Goal: Task Accomplishment & Management: Complete application form

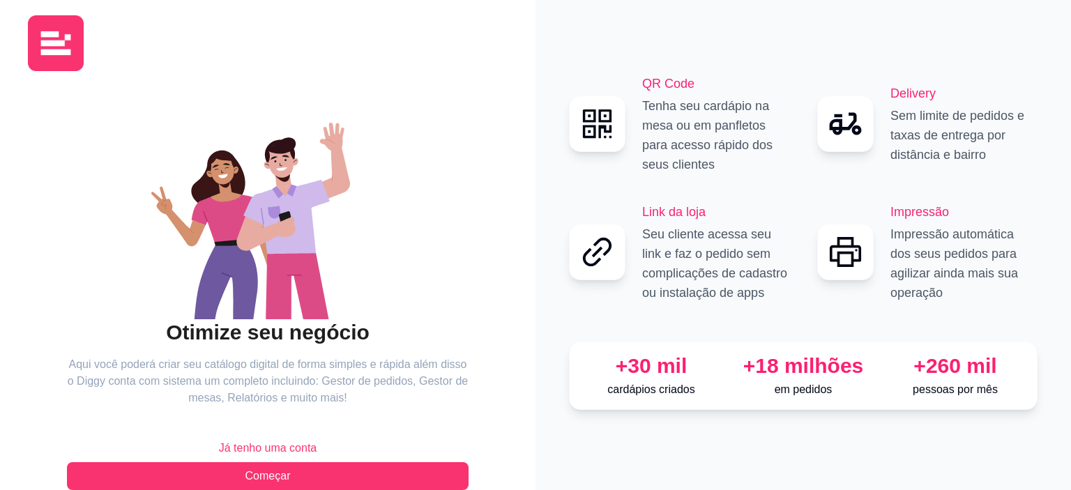
scroll to position [40, 0]
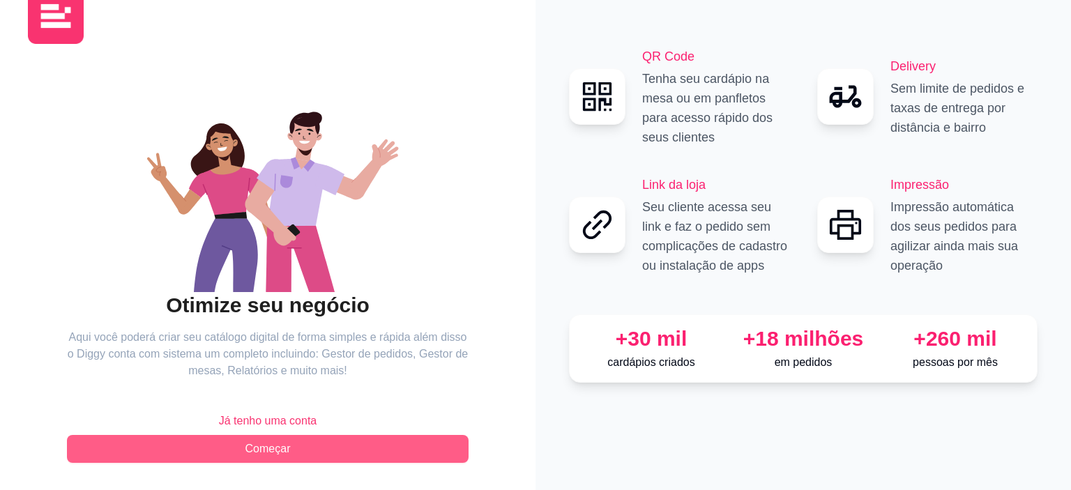
click at [270, 450] on span "Começar" at bounding box center [267, 449] width 45 height 17
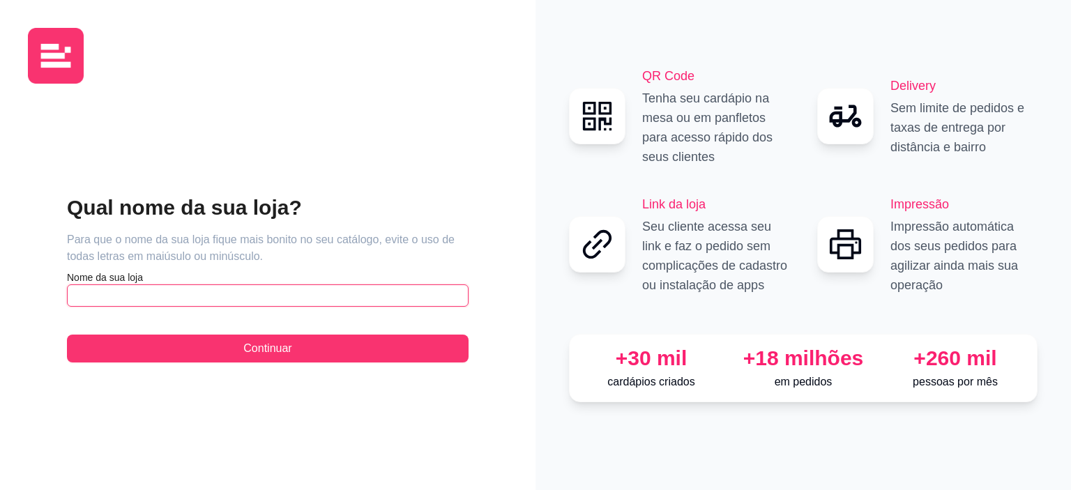
click at [147, 295] on input "text" at bounding box center [268, 295] width 402 height 22
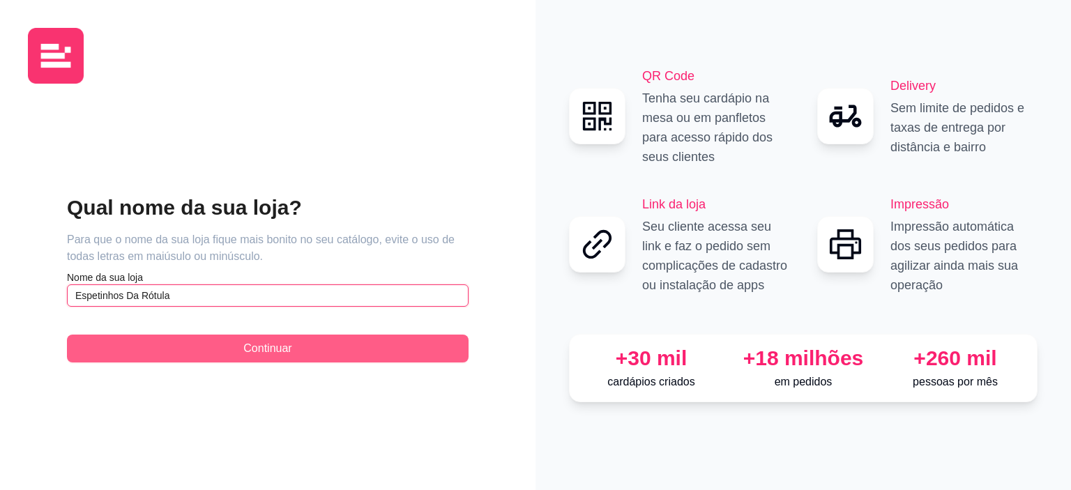
type input "Espetinhos Da Rótula"
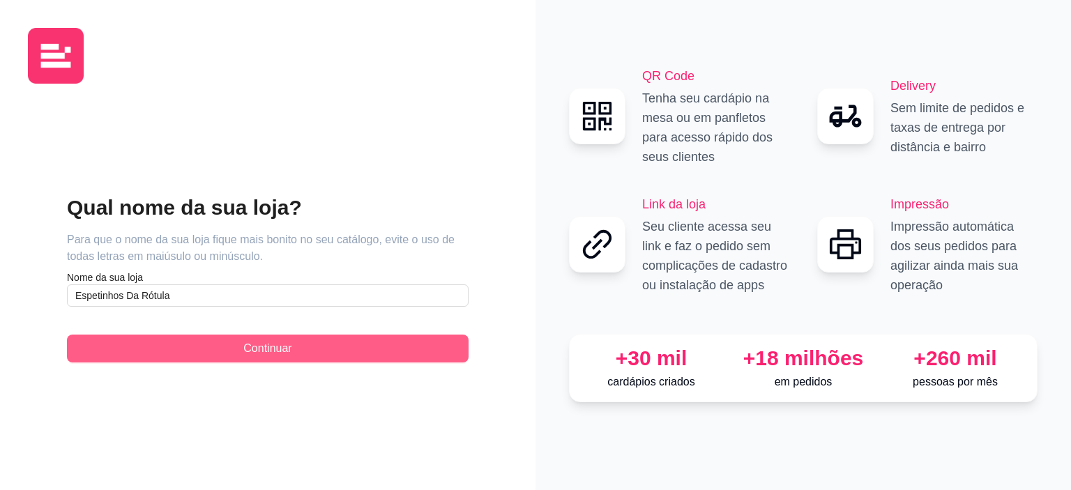
click at [284, 349] on span "Continuar" at bounding box center [267, 348] width 48 height 17
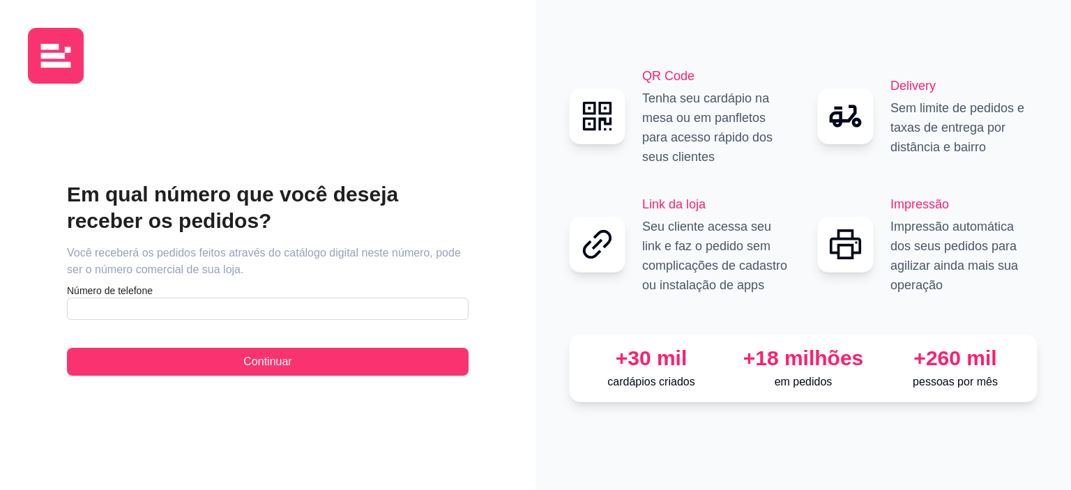
click at [463, 163] on div "Em qual número que você deseja receber os pedidos? Você receberá os pedidos fei…" at bounding box center [268, 278] width 480 height 367
click at [107, 308] on input "text" at bounding box center [268, 309] width 402 height 22
paste input "[PHONE_NUMBER]"
type input "[PHONE_NUMBER]"
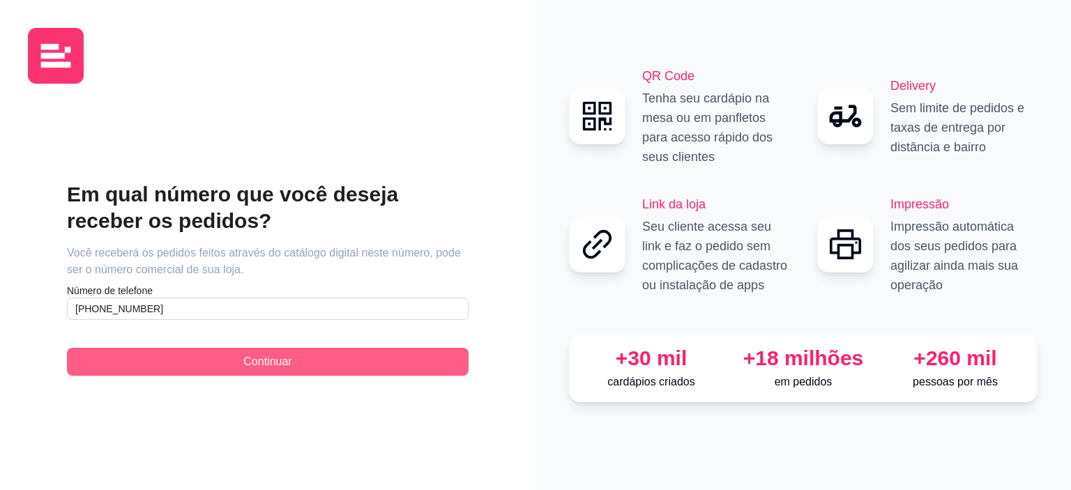
click at [205, 364] on button "Continuar" at bounding box center [268, 362] width 402 height 28
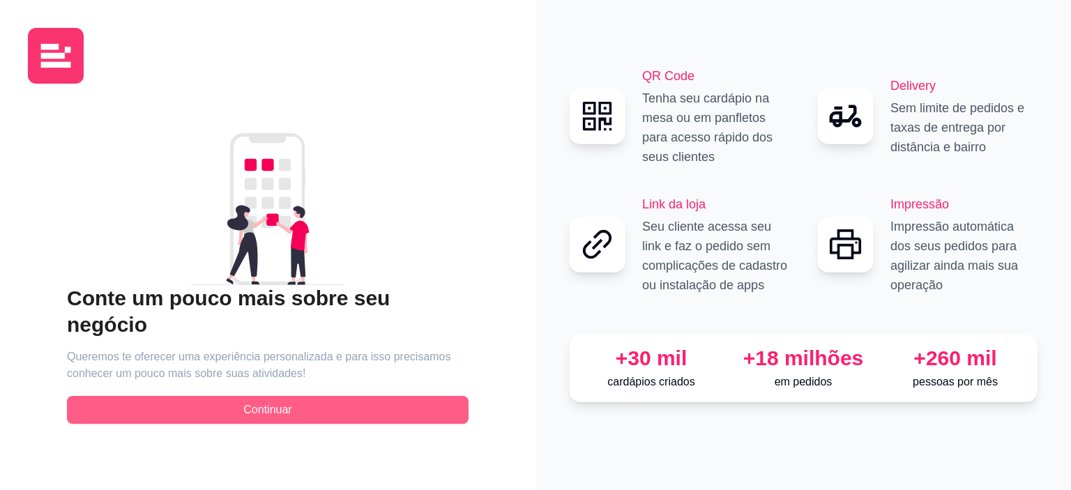
click at [283, 402] on span "Continuar" at bounding box center [267, 410] width 48 height 17
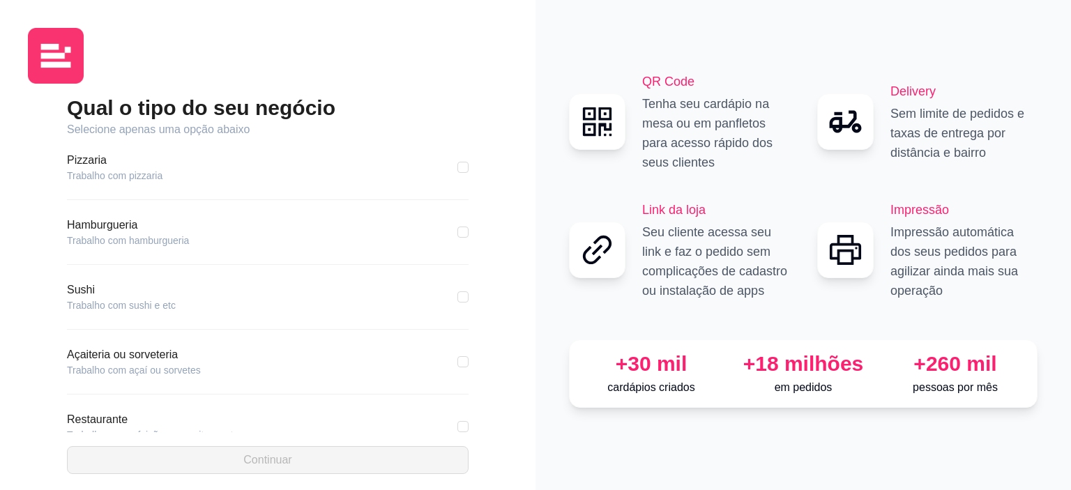
click at [96, 244] on article "Trabalho com hamburgueria" at bounding box center [128, 241] width 122 height 14
click at [120, 223] on article "Hamburgueria" at bounding box center [128, 225] width 122 height 17
click at [459, 233] on input "checkbox" at bounding box center [462, 232] width 11 height 11
checkbox input "true"
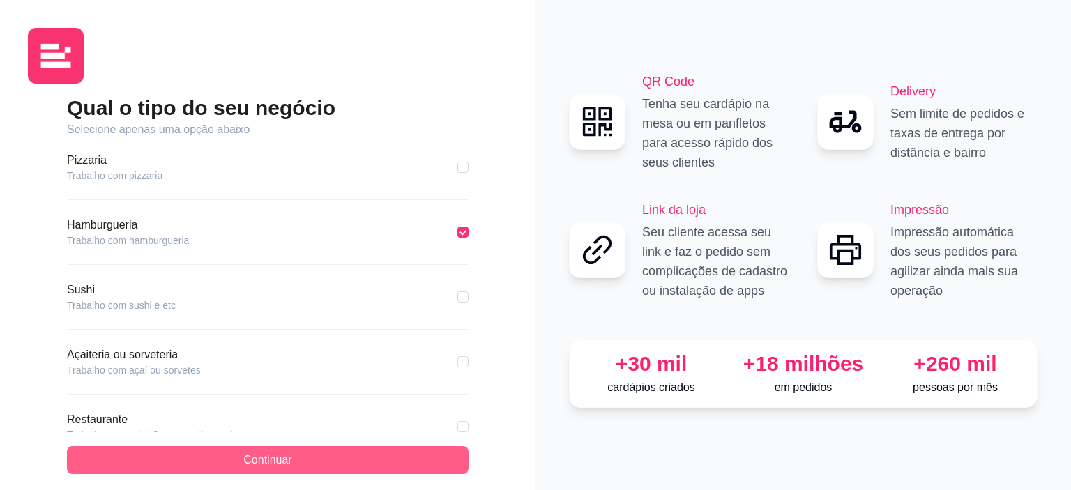
click at [337, 464] on button "Continuar" at bounding box center [268, 460] width 402 height 28
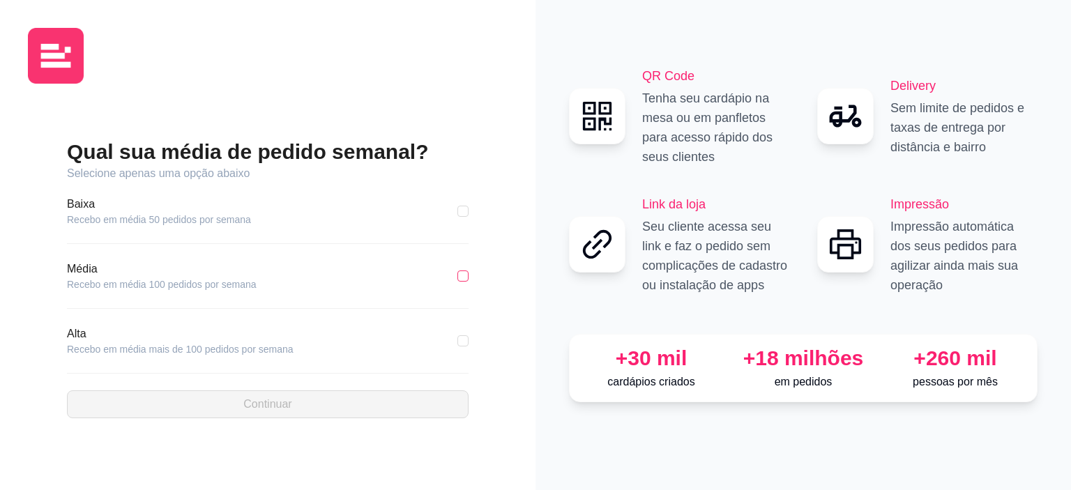
click at [467, 279] on input "checkbox" at bounding box center [462, 276] width 11 height 11
checkbox input "true"
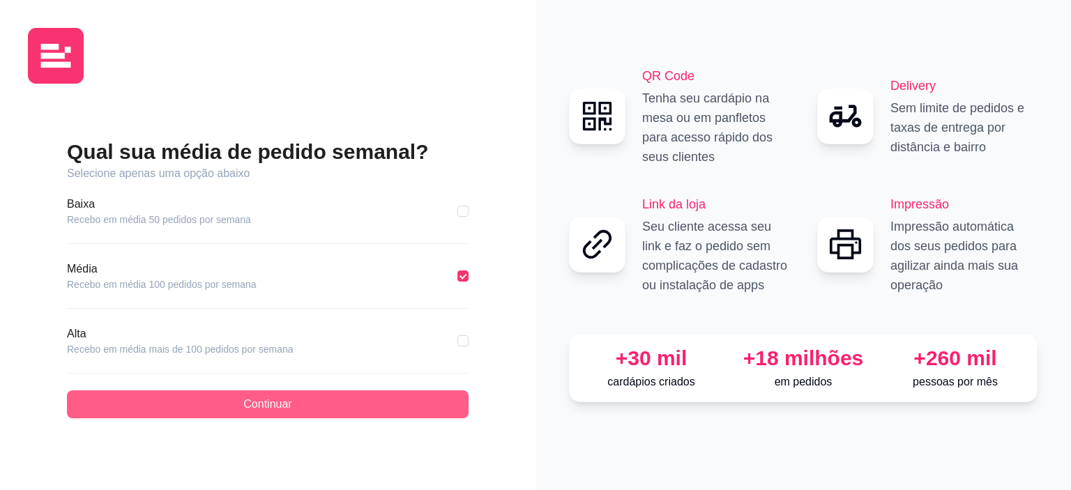
click at [278, 405] on span "Continuar" at bounding box center [267, 404] width 48 height 17
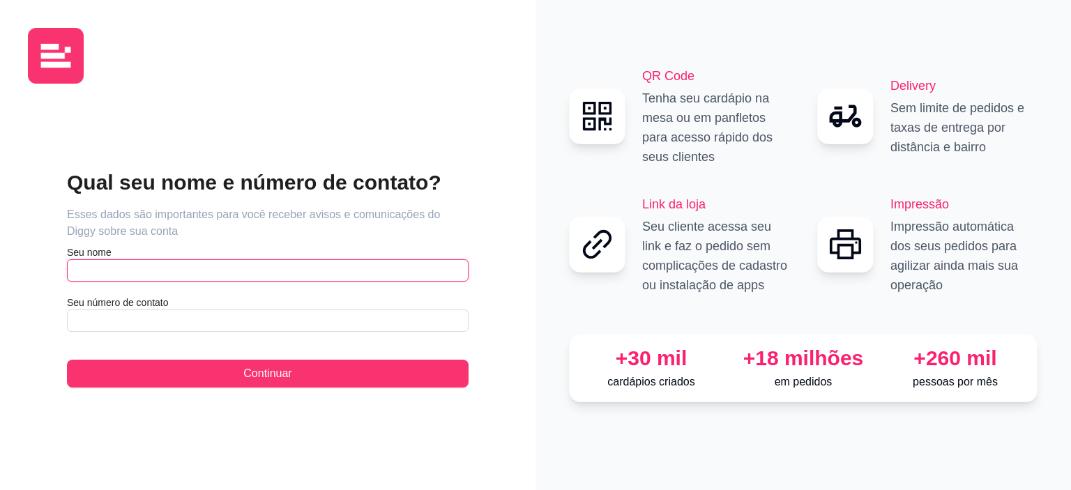
click at [91, 265] on input "text" at bounding box center [268, 270] width 402 height 22
type input "Josemar"
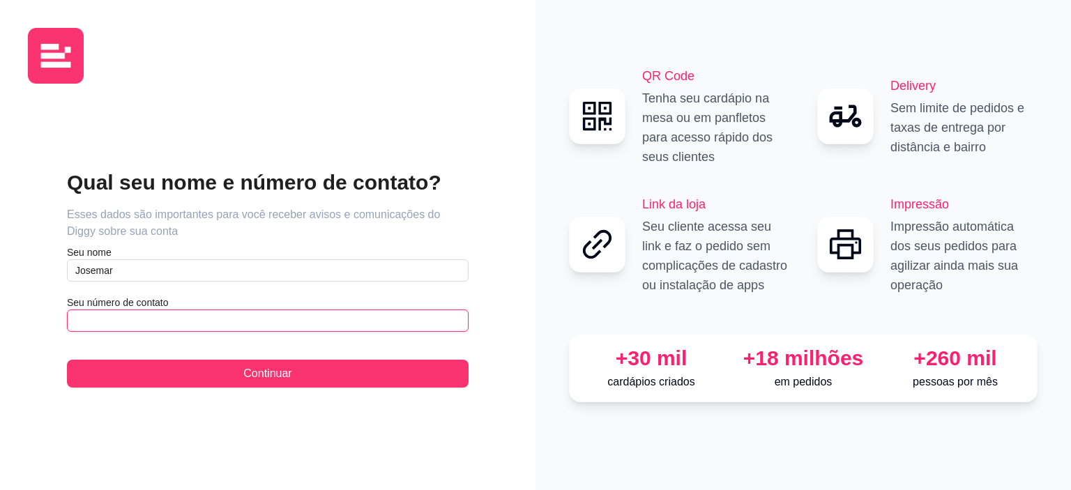
click at [105, 322] on input "text" at bounding box center [268, 321] width 402 height 22
paste input "(55) 5 1934-46275"
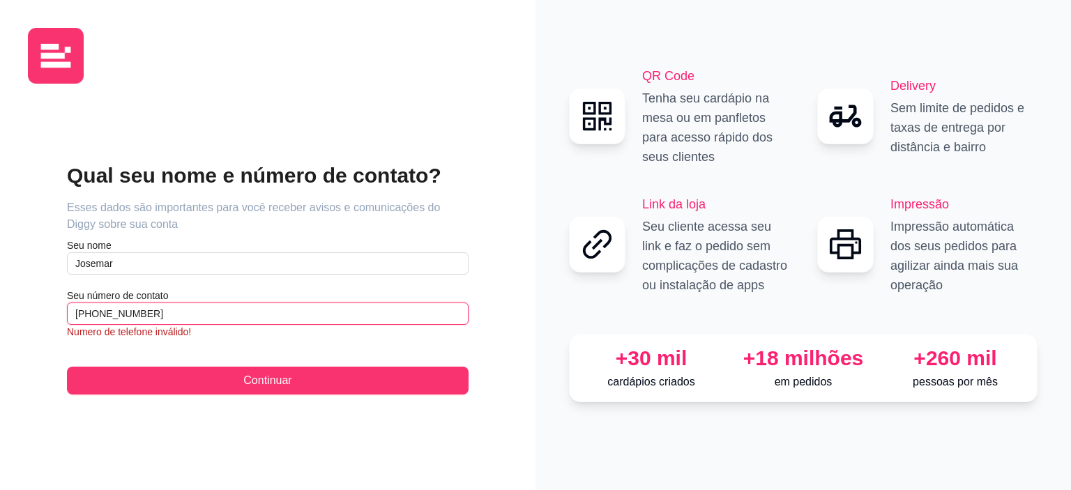
click at [109, 314] on input "(55) 5 1934-46275" at bounding box center [268, 314] width 402 height 22
type input "(5"
paste input "(51) 9344-6275"
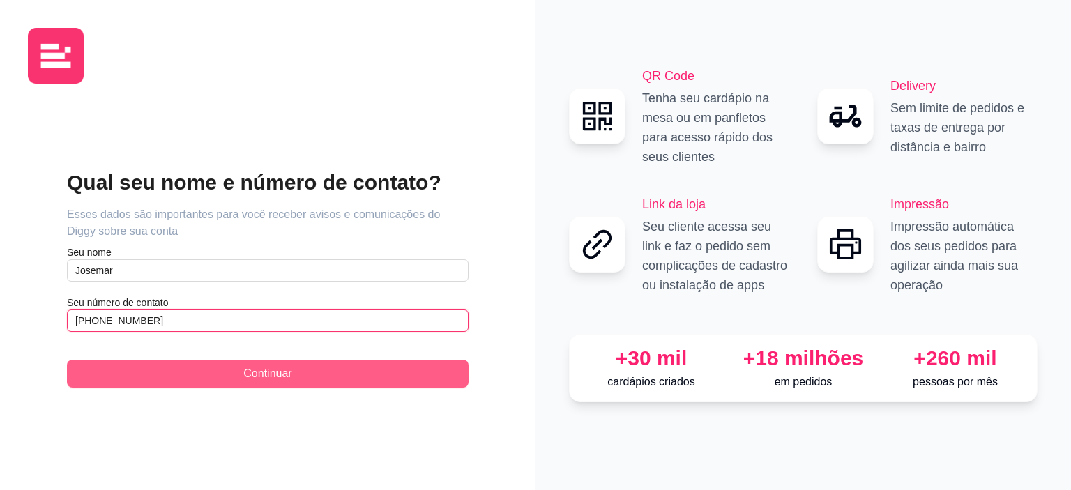
type input "(51) 9344-6275"
click at [231, 376] on button "Continuar" at bounding box center [268, 374] width 402 height 28
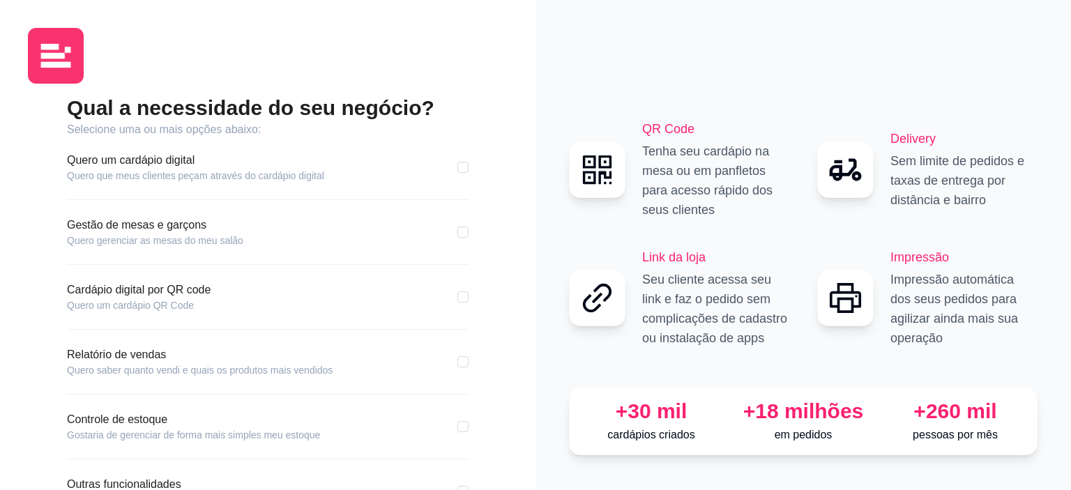
click at [457, 172] on div "Quero um cardápio digital Quero que meus clientes peçam através do cardápio dig…" at bounding box center [268, 167] width 402 height 31
click at [464, 170] on input "checkbox" at bounding box center [462, 167] width 11 height 11
checkbox input "true"
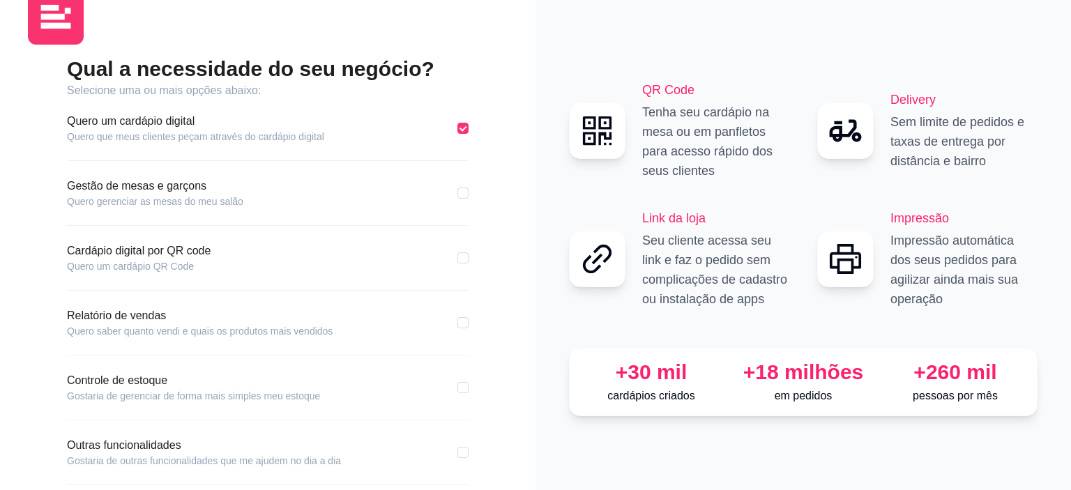
scroll to position [73, 0]
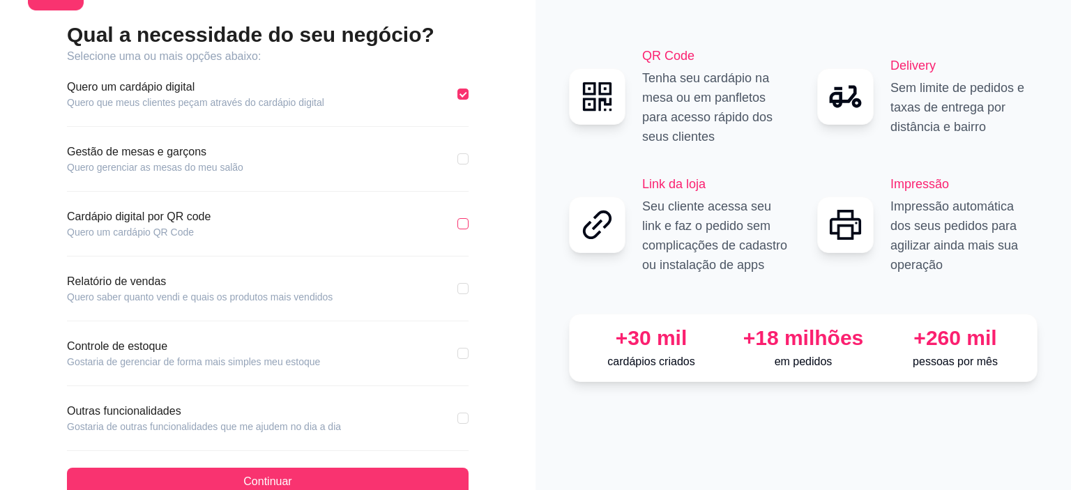
click at [459, 223] on input "checkbox" at bounding box center [462, 223] width 11 height 11
checkbox input "true"
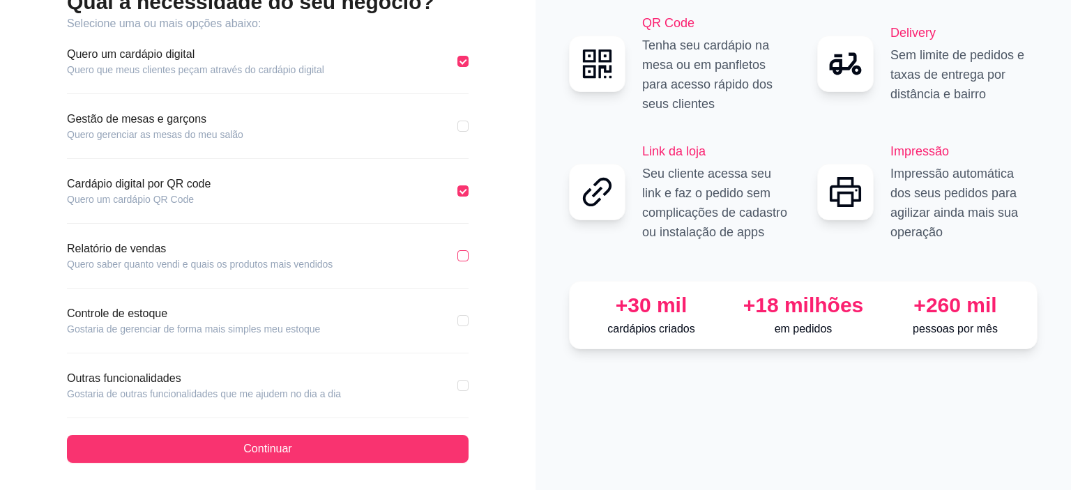
click at [461, 252] on input "checkbox" at bounding box center [462, 255] width 11 height 11
checkbox input "true"
click at [460, 387] on input "checkbox" at bounding box center [462, 385] width 11 height 11
checkbox input "true"
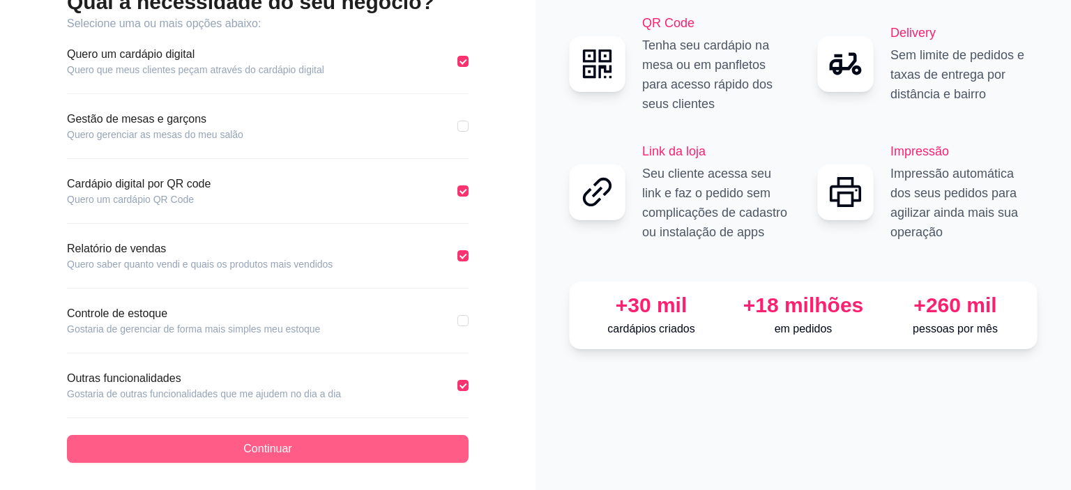
click at [282, 446] on span "Continuar" at bounding box center [267, 449] width 48 height 17
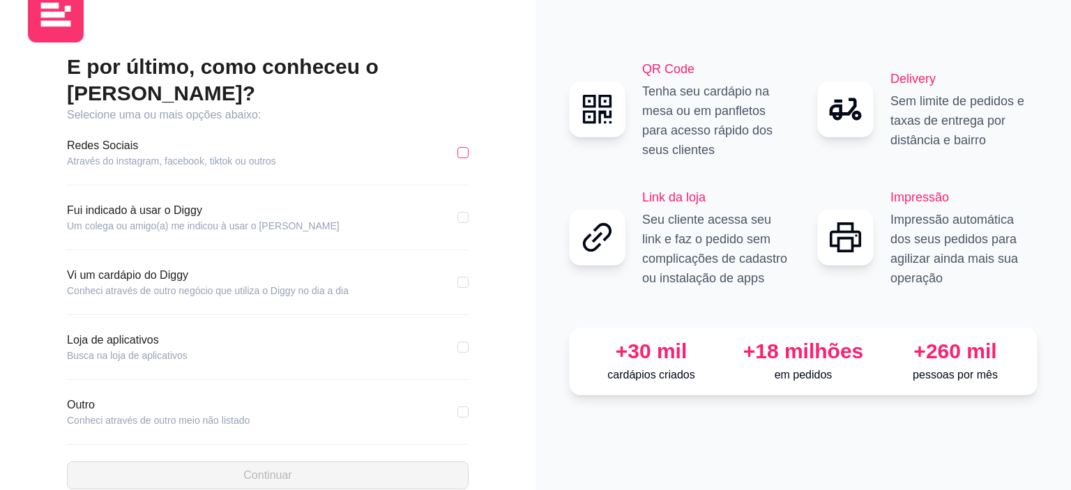
click at [462, 147] on input "checkbox" at bounding box center [462, 152] width 11 height 11
checkbox input "true"
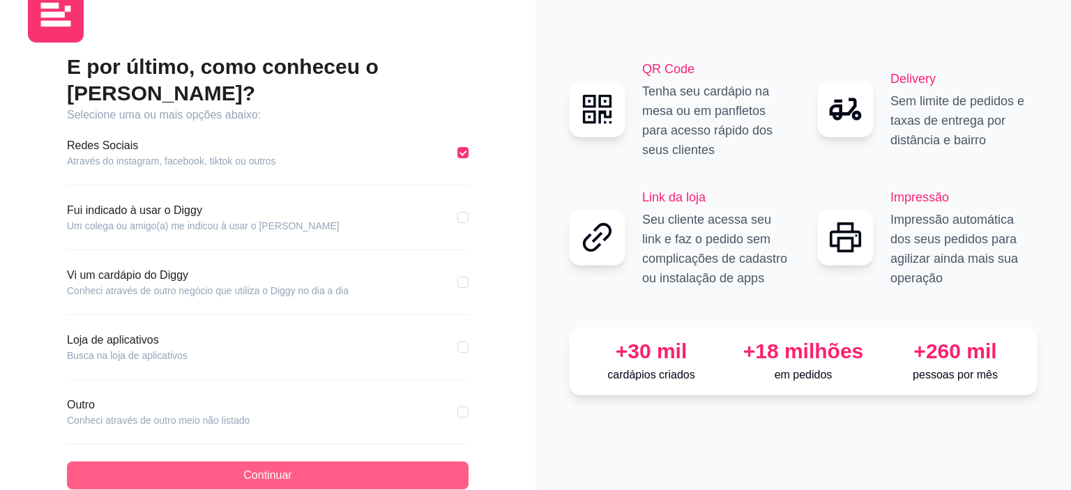
click at [174, 462] on button "Continuar" at bounding box center [268, 476] width 402 height 28
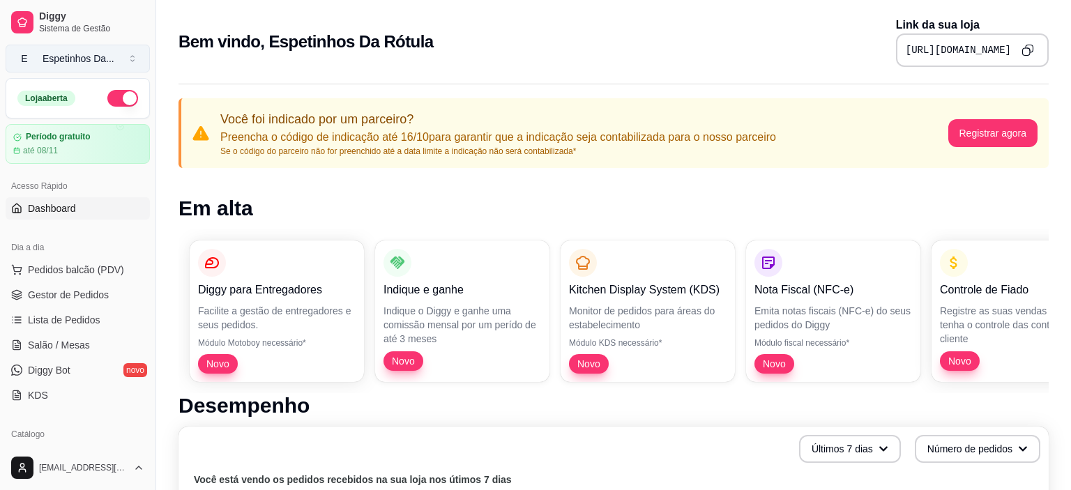
click at [22, 59] on span "E" at bounding box center [24, 59] width 14 height 14
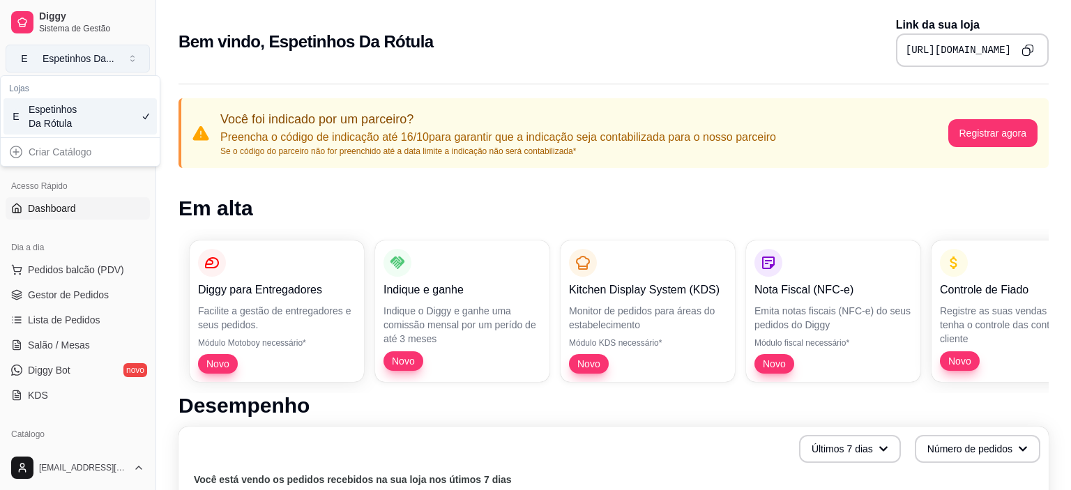
click at [18, 63] on button "E Espetinhos Da ..." at bounding box center [78, 59] width 144 height 28
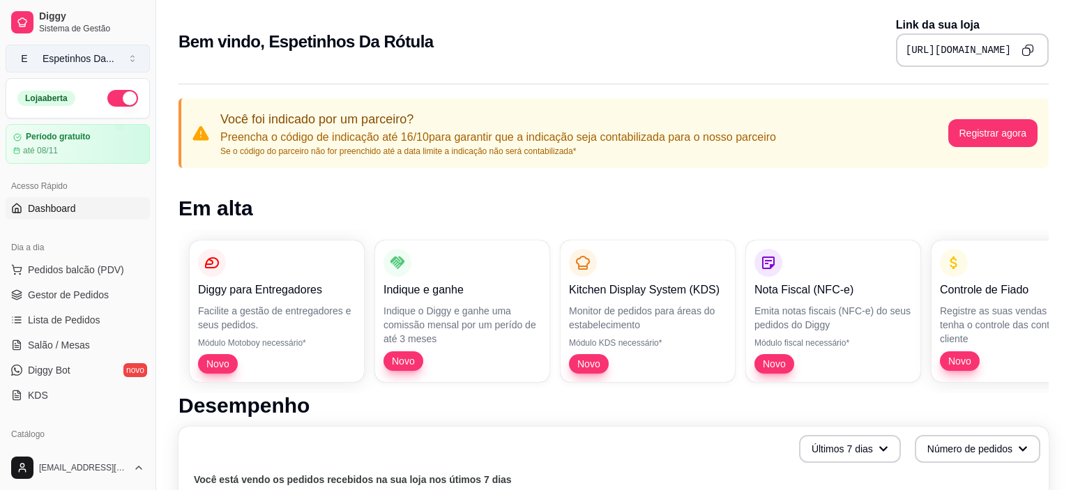
click at [102, 54] on div "Espetinhos Da ..." at bounding box center [79, 59] width 72 height 14
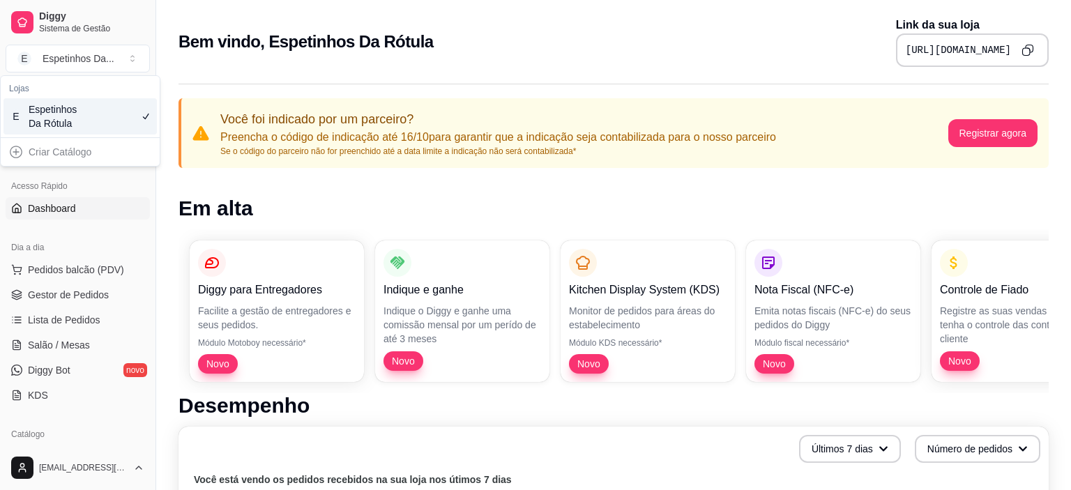
click at [45, 152] on div "Criar Catálogo" at bounding box center [79, 152] width 153 height 22
click at [15, 152] on div "Criar Catálogo" at bounding box center [79, 152] width 153 height 22
click at [47, 152] on div "Criar Catálogo" at bounding box center [79, 152] width 153 height 22
click at [52, 152] on div "Criar Catálogo" at bounding box center [79, 152] width 153 height 22
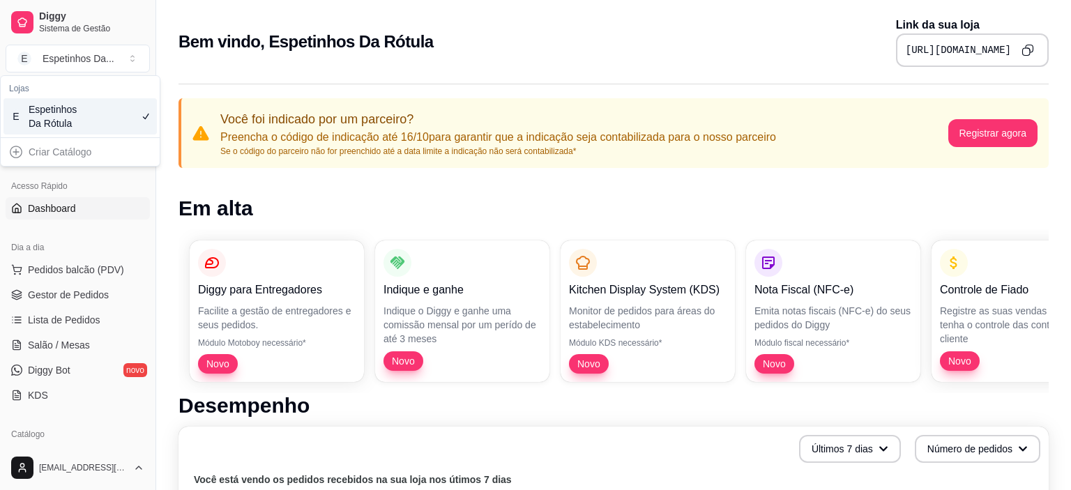
click at [52, 152] on div "Criar Catálogo" at bounding box center [79, 152] width 153 height 22
click at [73, 116] on div "Espetinhos Da Rótula" at bounding box center [60, 116] width 63 height 28
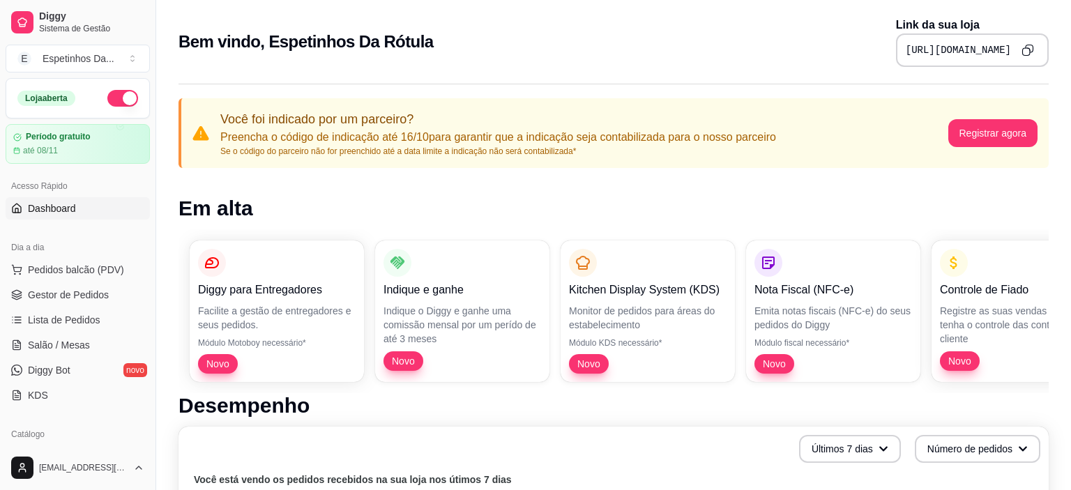
click at [128, 96] on button "button" at bounding box center [122, 98] width 31 height 17
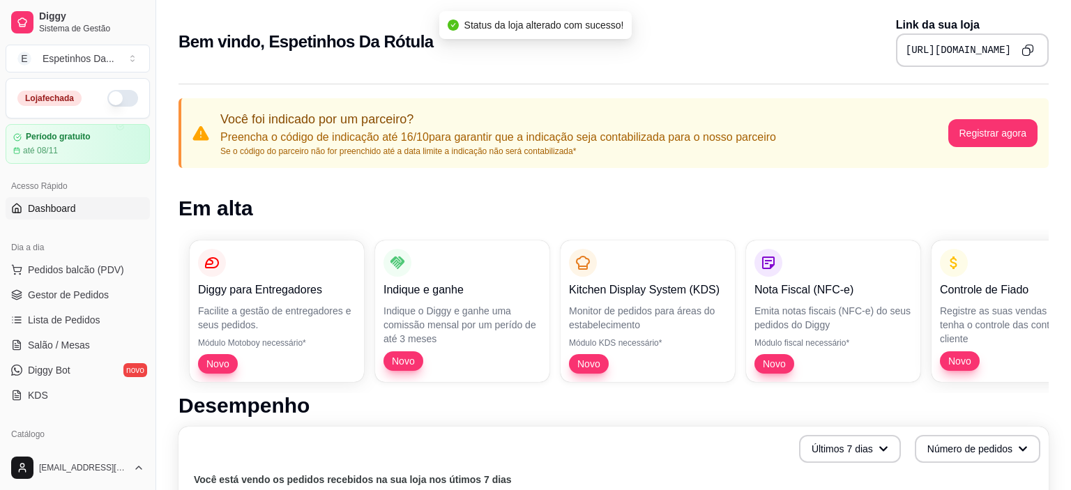
click at [127, 102] on button "button" at bounding box center [122, 98] width 31 height 17
click at [948, 53] on pre "https://diggy.menu/68e8103493d986d242a24d62" at bounding box center [958, 50] width 105 height 14
click at [1033, 49] on icon "Copy to clipboard" at bounding box center [1029, 48] width 7 height 7
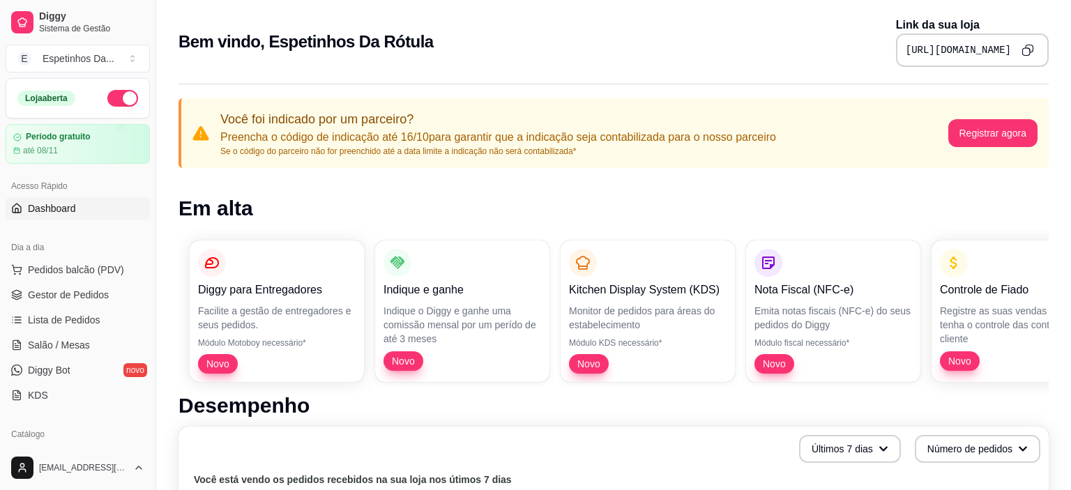
click at [51, 24] on span "Sistema de Gestão" at bounding box center [91, 28] width 105 height 11
click at [93, 61] on div "Espetinhos Da ..." at bounding box center [79, 59] width 72 height 14
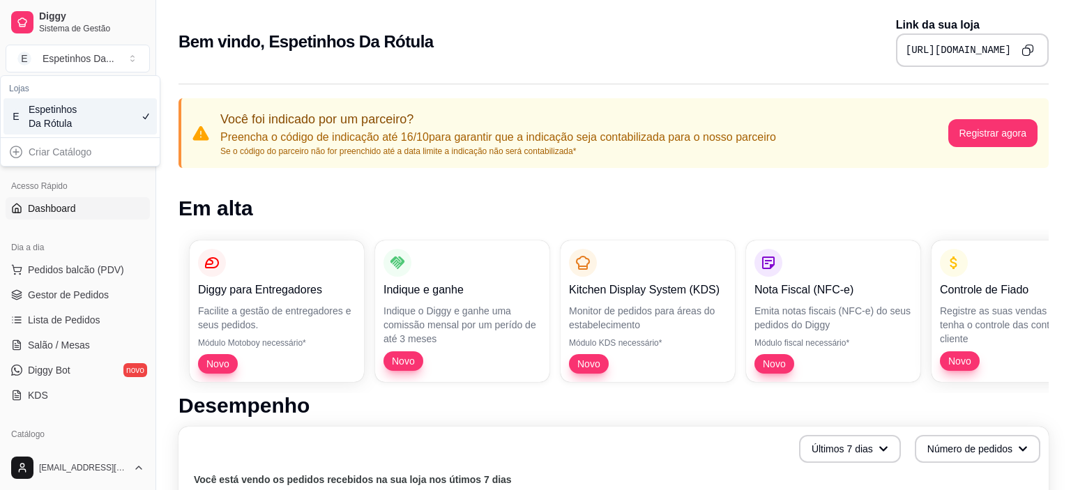
click at [50, 153] on div "Criar Catálogo" at bounding box center [79, 152] width 153 height 22
click at [121, 59] on button "E Espetinhos Da ..." at bounding box center [78, 59] width 144 height 28
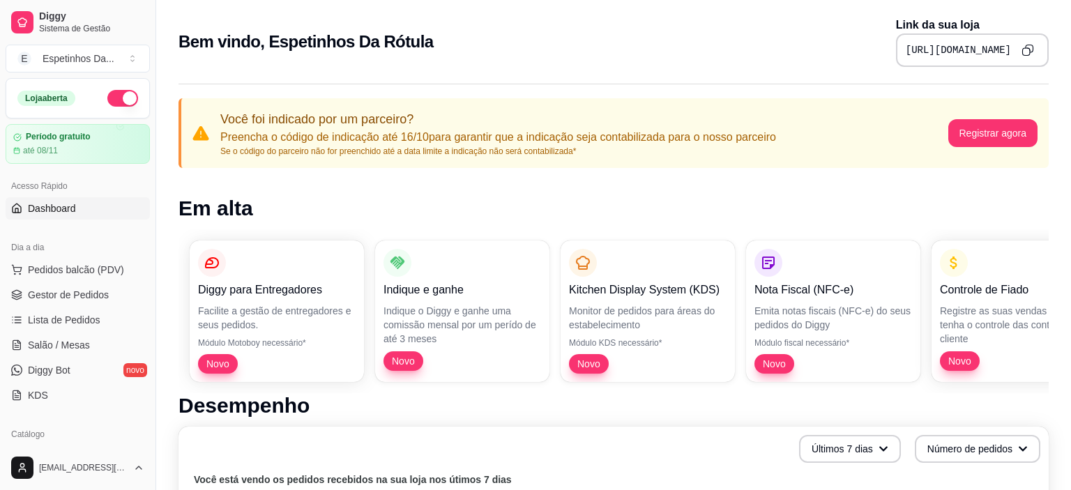
click at [129, 99] on button "button" at bounding box center [122, 98] width 31 height 17
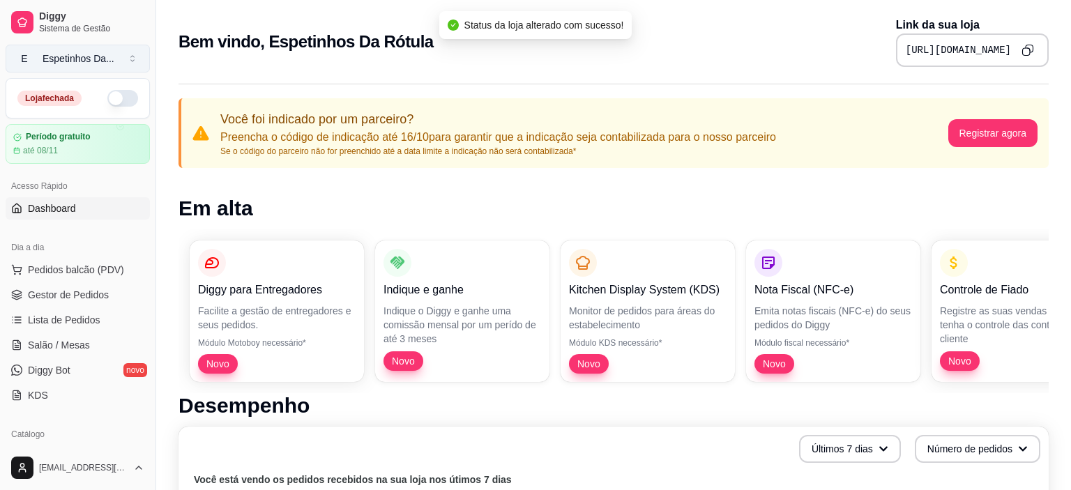
click at [88, 59] on div "Espetinhos Da ..." at bounding box center [79, 59] width 72 height 14
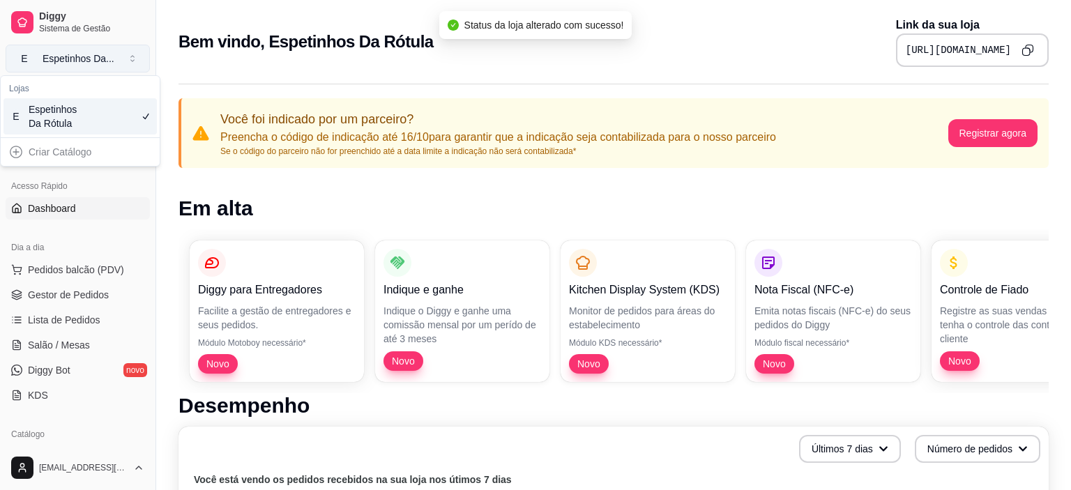
click at [88, 59] on div "Espetinhos Da ..." at bounding box center [79, 59] width 72 height 14
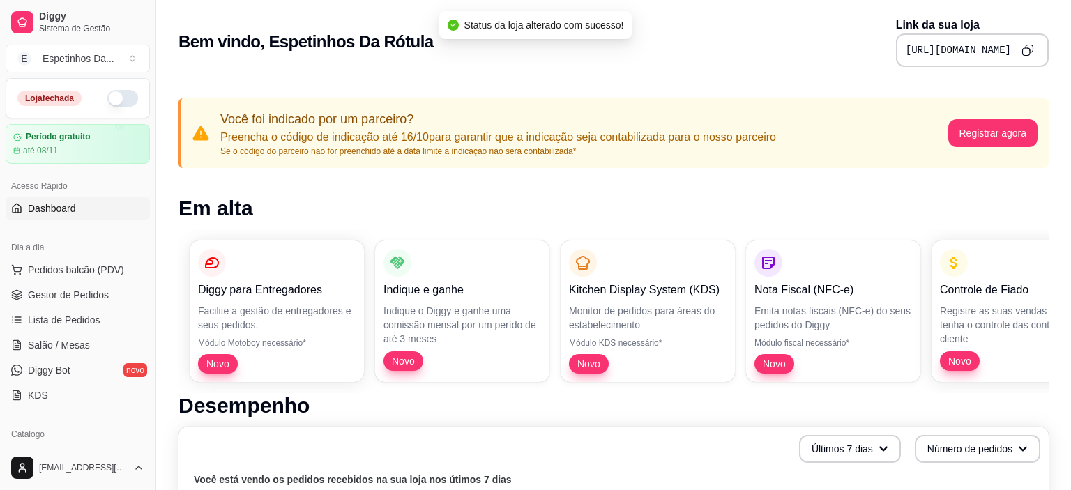
click at [119, 93] on button "button" at bounding box center [122, 98] width 31 height 17
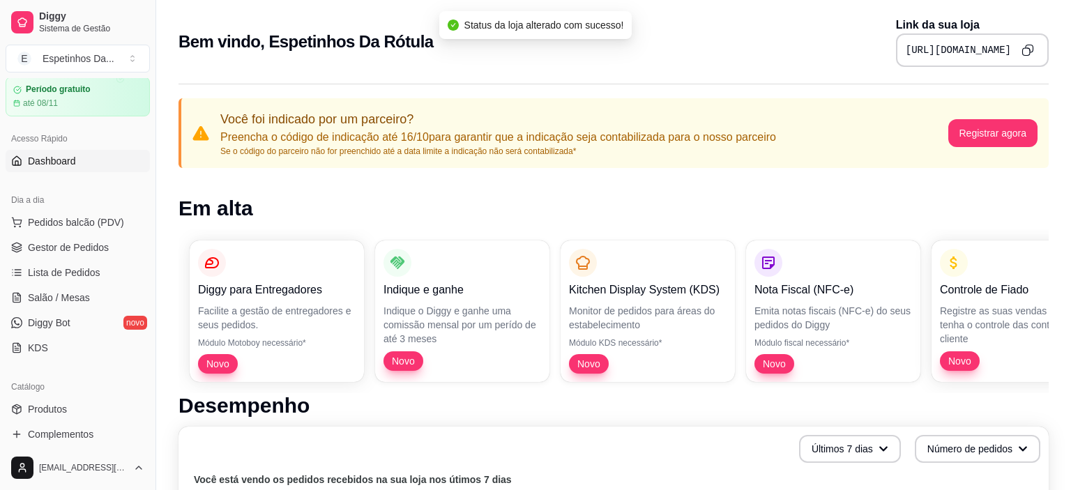
scroll to position [90, 0]
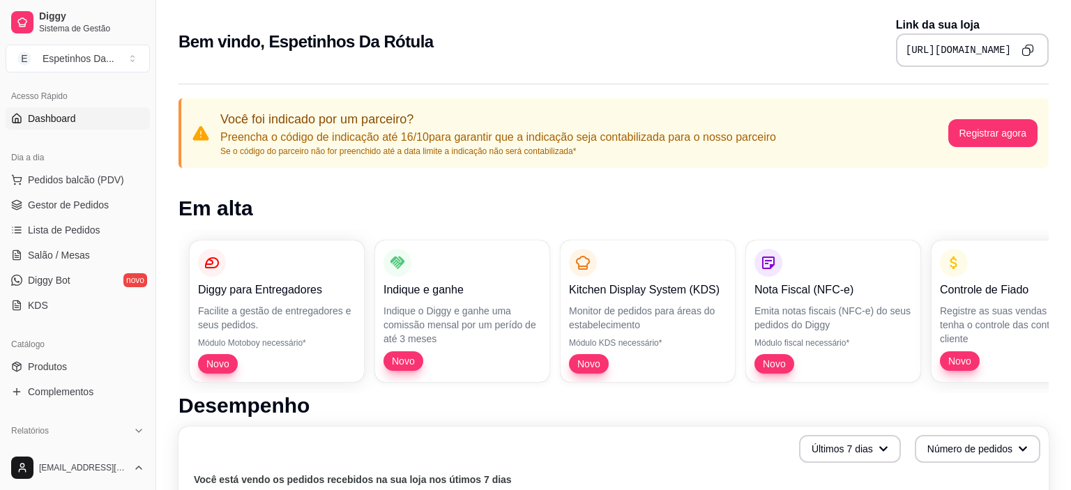
click at [57, 114] on span "Dashboard" at bounding box center [52, 119] width 48 height 14
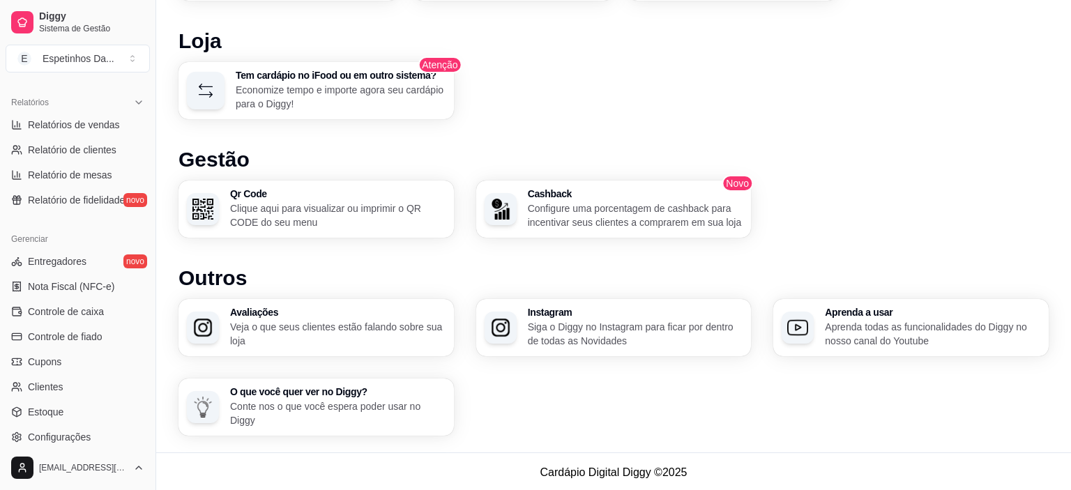
scroll to position [512, 0]
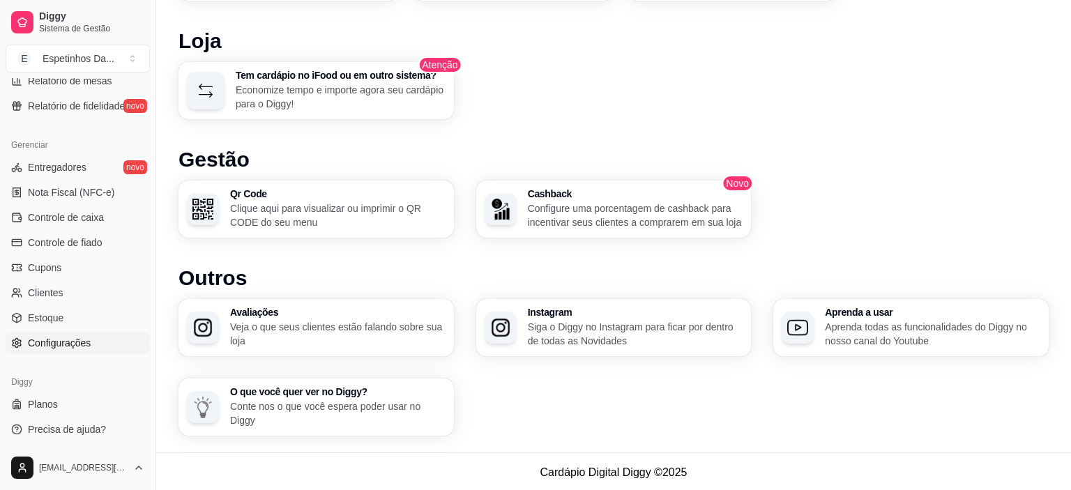
click at [45, 337] on span "Configurações" at bounding box center [59, 343] width 63 height 14
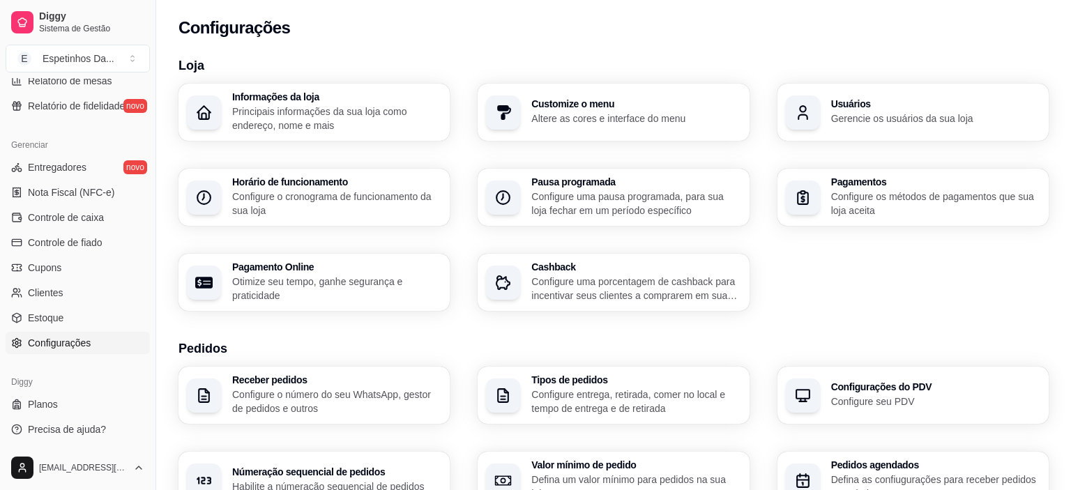
click at [302, 110] on p "Principais informações da sua loja como endereço, nome e mais" at bounding box center [336, 119] width 209 height 28
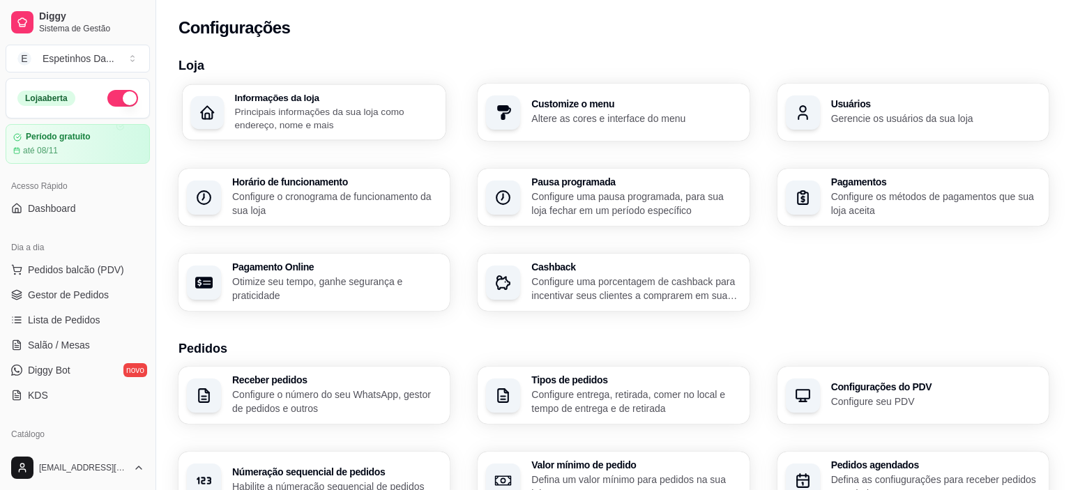
click at [270, 119] on p "Principais informações da sua loja como endereço, nome e mais" at bounding box center [336, 118] width 203 height 27
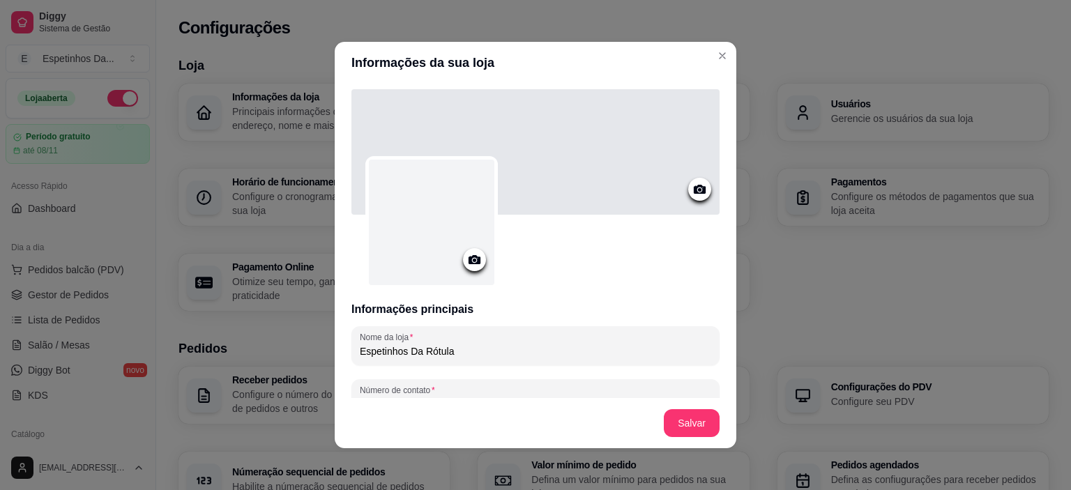
click at [471, 260] on icon at bounding box center [475, 259] width 12 height 9
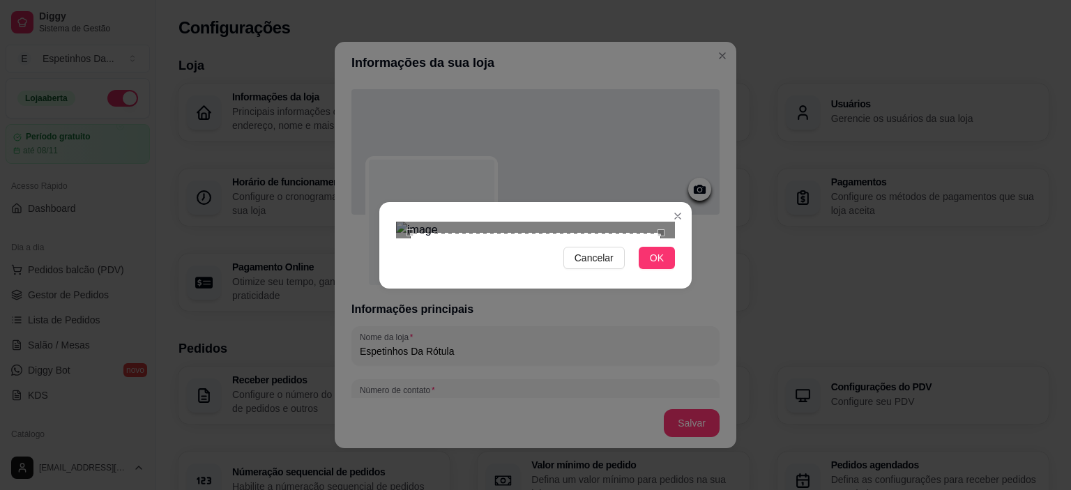
click at [522, 235] on div "Use the arrow keys to move the crop selection area" at bounding box center [535, 358] width 251 height 251
click at [519, 233] on div "Use the arrow keys to move the crop selection area" at bounding box center [534, 356] width 251 height 251
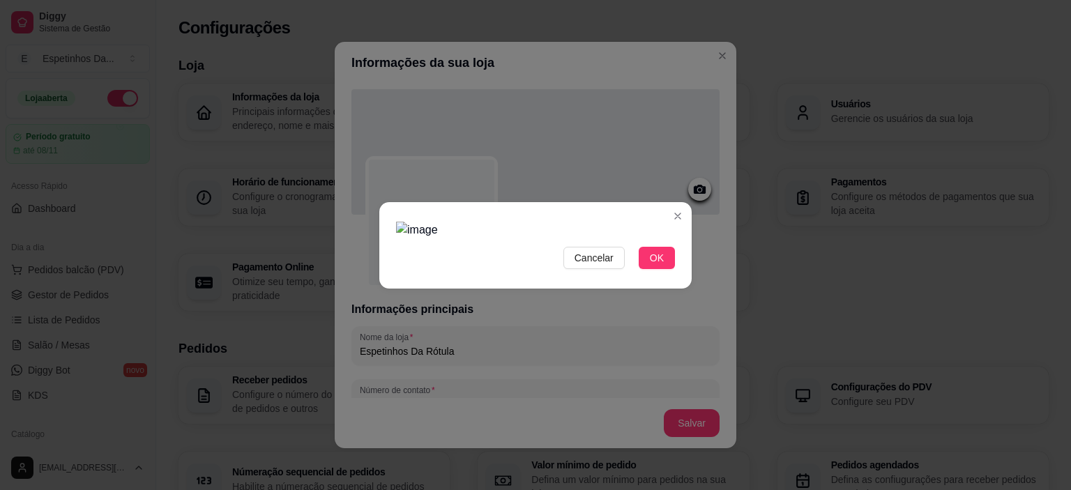
click at [664, 238] on img at bounding box center [535, 230] width 279 height 17
click at [655, 266] on span "OK" at bounding box center [657, 257] width 14 height 15
click at [660, 266] on span "OK" at bounding box center [657, 257] width 14 height 15
click at [512, 222] on img at bounding box center [535, 230] width 279 height 17
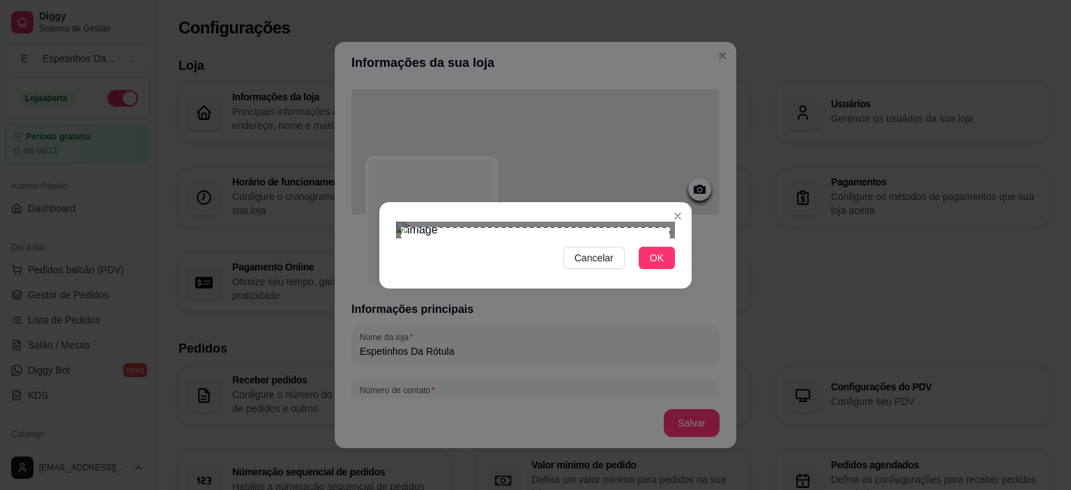
click at [670, 238] on img at bounding box center [535, 230] width 279 height 17
click at [658, 266] on span "OK" at bounding box center [657, 257] width 14 height 15
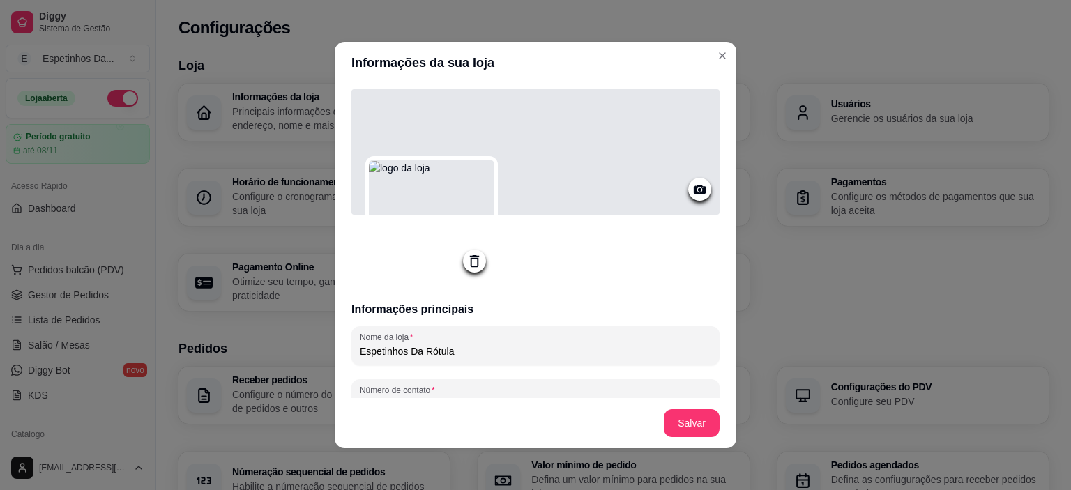
click at [429, 219] on img at bounding box center [432, 224] width 126 height 126
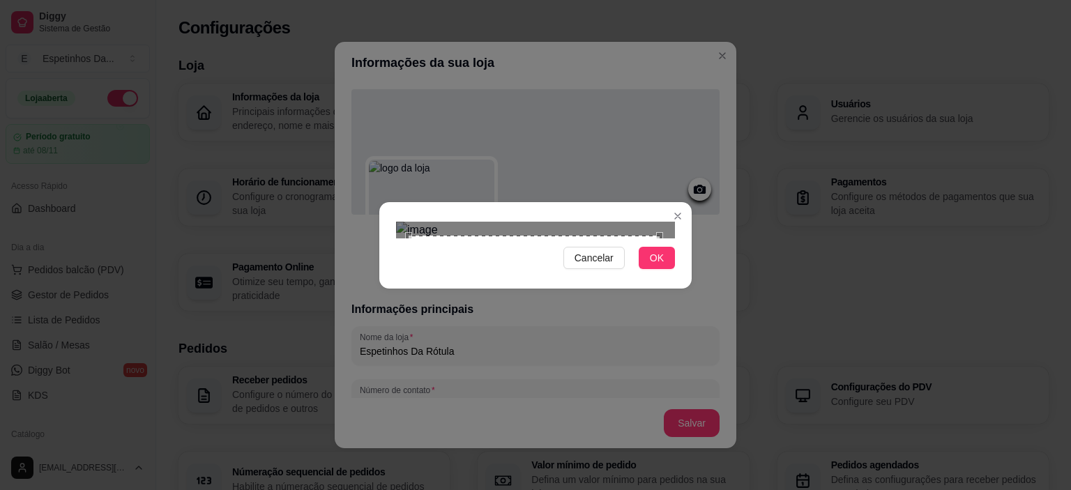
click at [538, 261] on div "Use the arrow keys to move the crop selection area" at bounding box center [534, 361] width 251 height 251
click at [403, 222] on img at bounding box center [535, 230] width 279 height 17
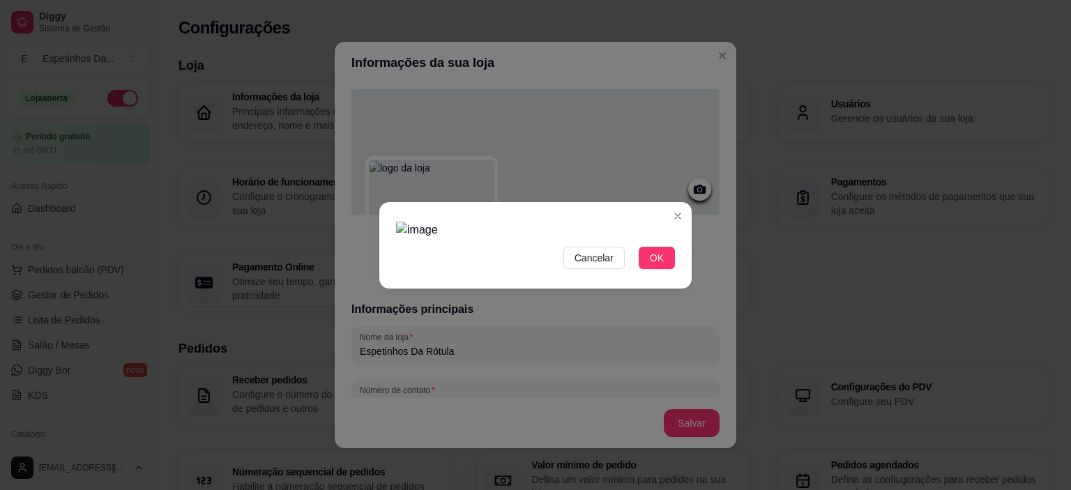
drag, startPoint x: 392, startPoint y: 92, endPoint x: 409, endPoint y: 116, distance: 29.4
click at [409, 216] on div "Cancelar OK" at bounding box center [535, 245] width 312 height 59
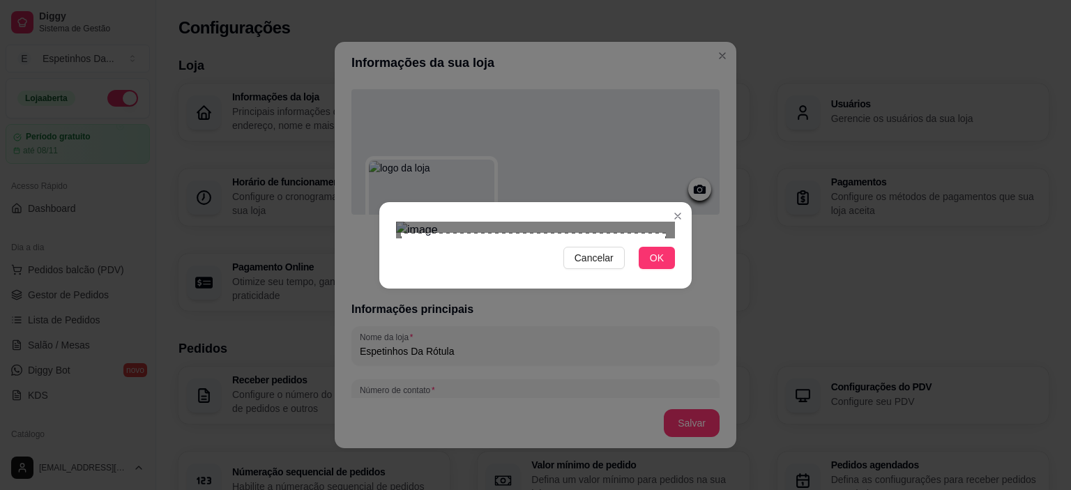
click at [666, 222] on img at bounding box center [535, 230] width 279 height 17
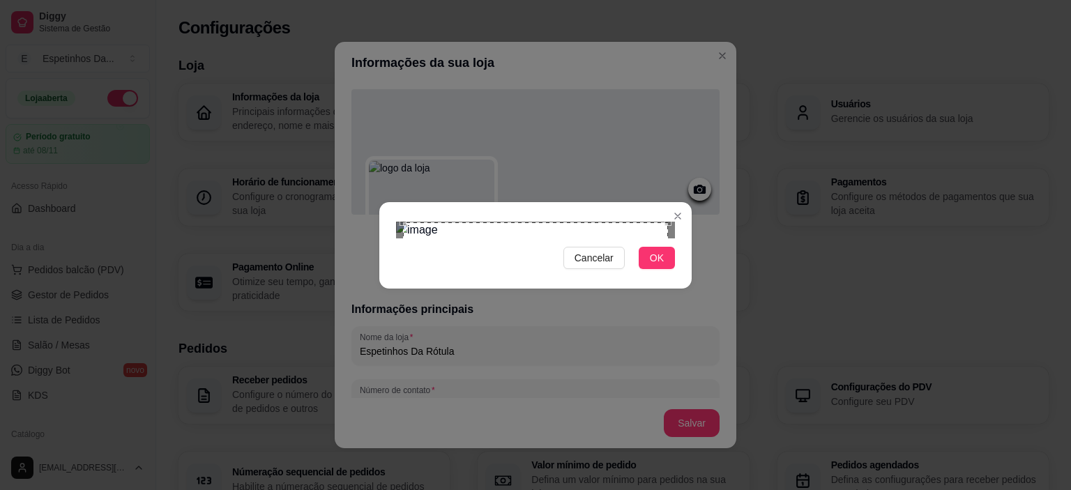
click at [574, 222] on div "Use the arrow keys to move the crop selection area" at bounding box center [535, 354] width 265 height 265
click at [654, 266] on span "OK" at bounding box center [657, 257] width 14 height 15
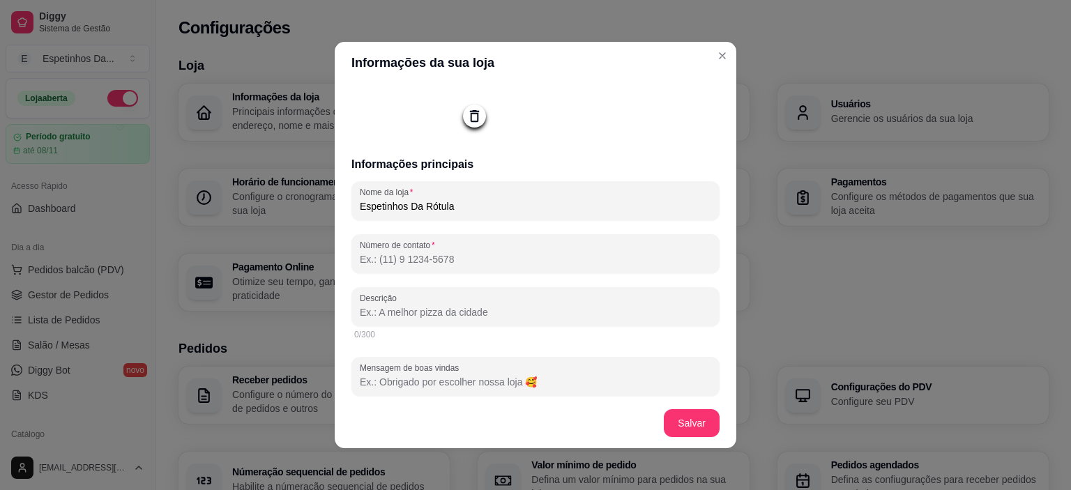
scroll to position [181, 0]
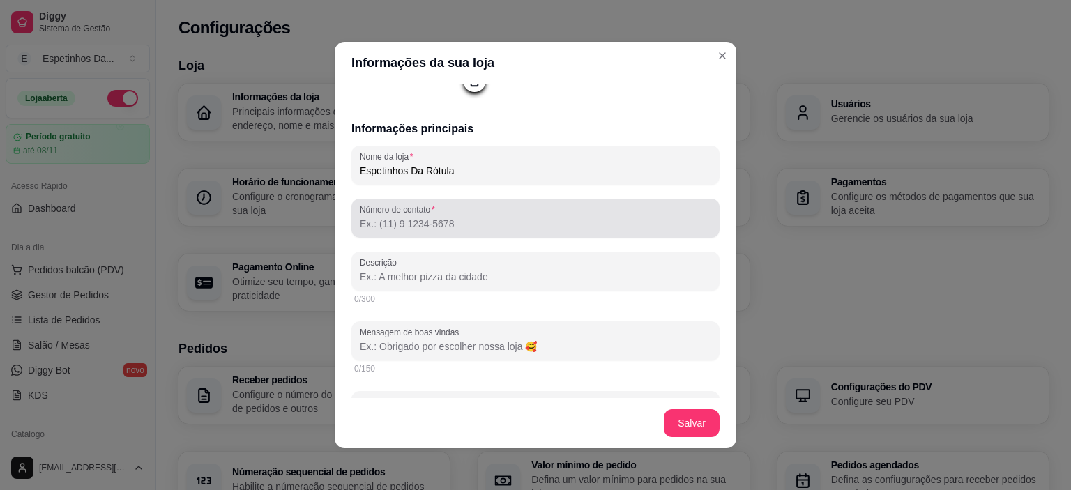
click at [411, 225] on input "Número de contato" at bounding box center [535, 224] width 351 height 14
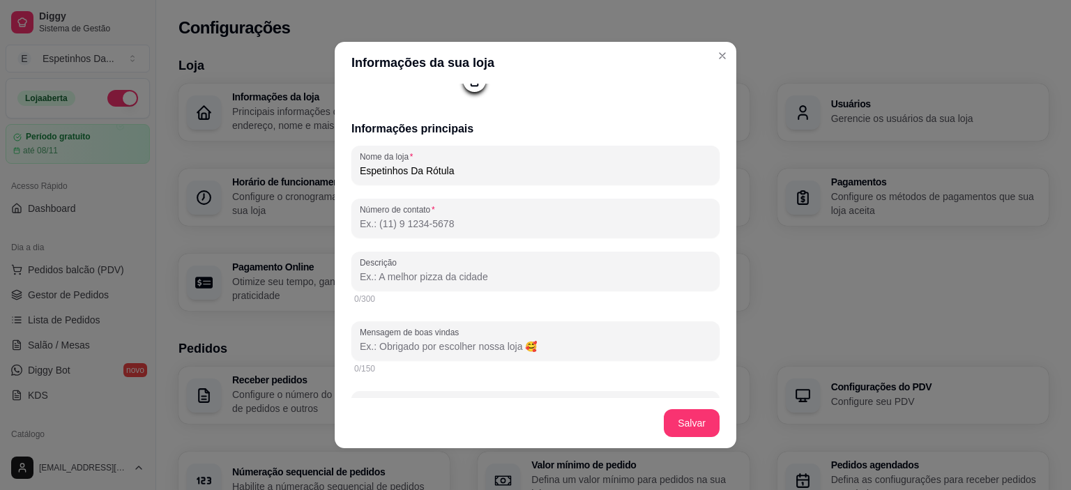
paste input "[PHONE_NUMBER]"
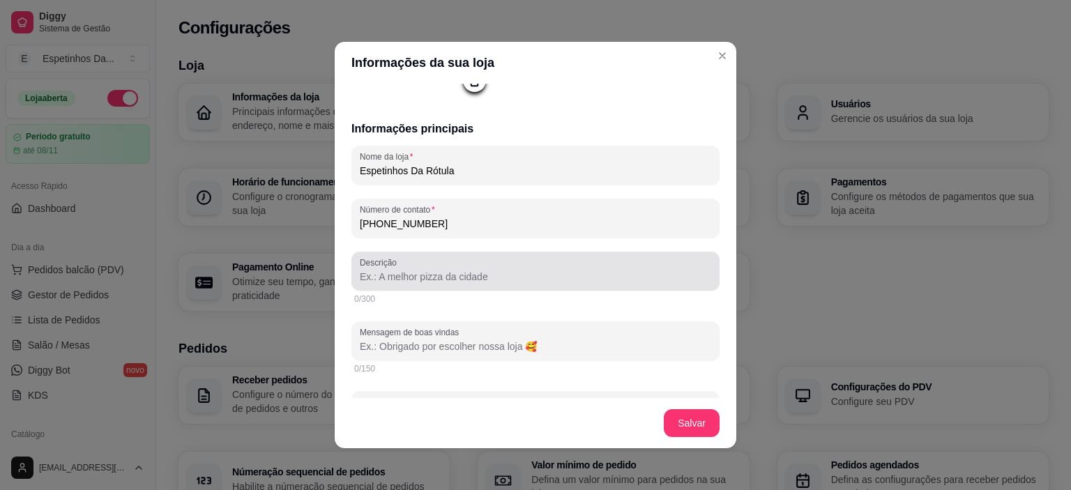
type input "[PHONE_NUMBER]"
click at [406, 273] on input "Descrição" at bounding box center [535, 277] width 351 height 14
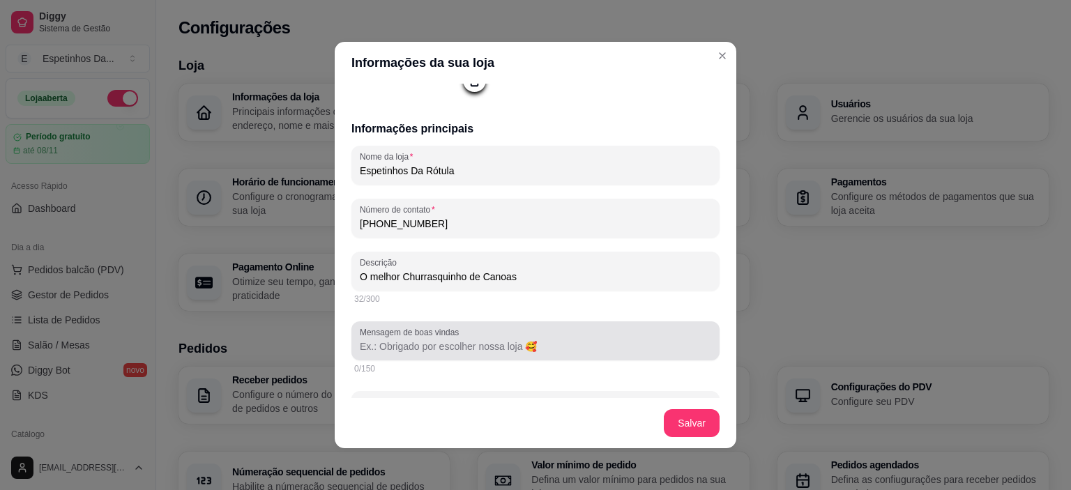
type input "O melhor Churrasquinho de Canoas"
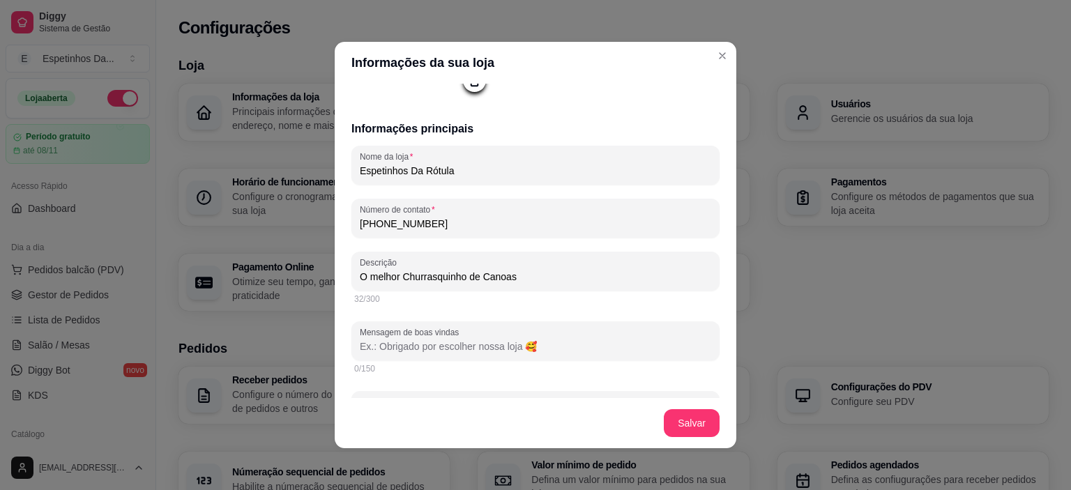
click at [420, 350] on input "Mensagem de boas vindas" at bounding box center [535, 347] width 351 height 14
click at [432, 346] on input "Mensagem de boas vindas" at bounding box center [535, 347] width 351 height 14
paste input "Bem-vindo(a)! 🍔 Aqui tem churrasquinho, Xis, cachorro-quente, bebidas, chopp e …"
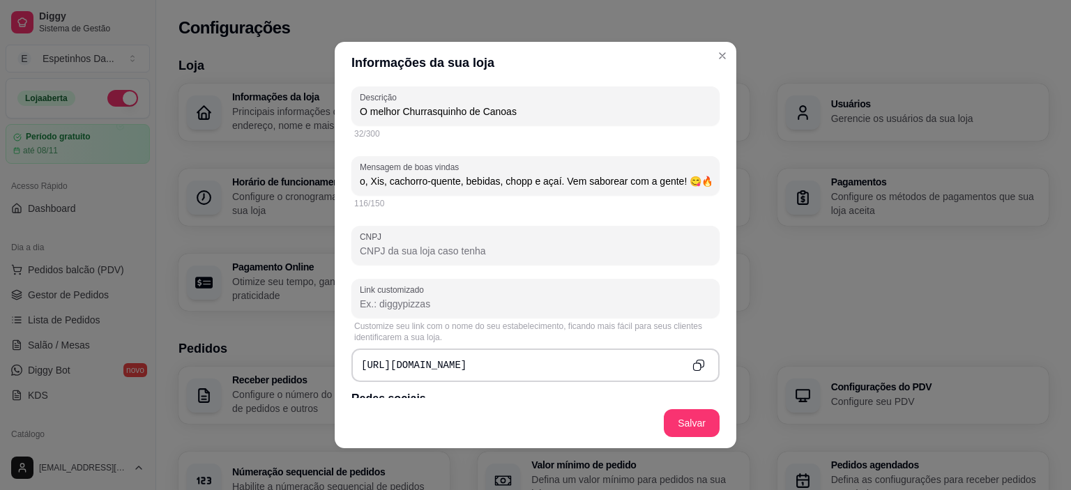
scroll to position [361, 0]
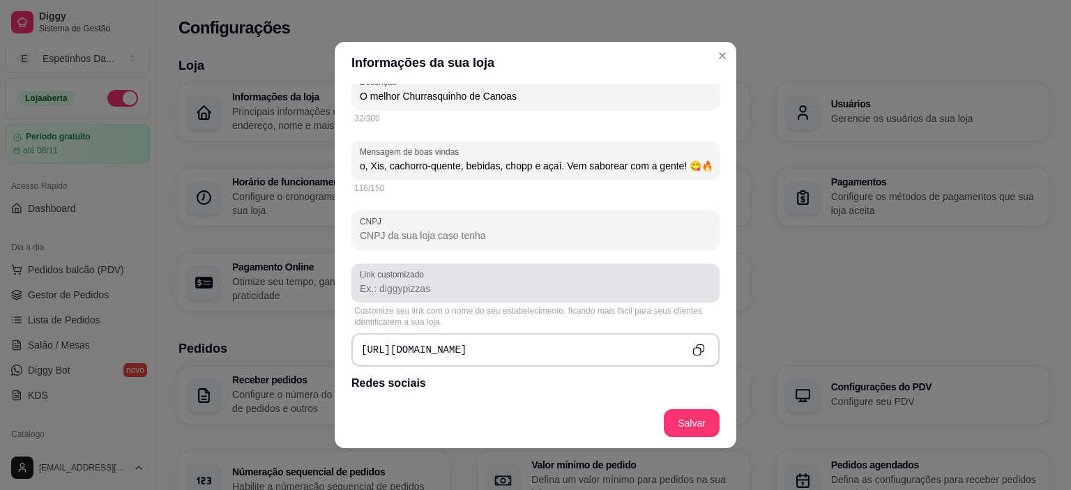
type input "Bem-vindo(a)! 🍔 Aqui tem churrasquinho, Xis, cachorro-quente, bebidas, chopp e …"
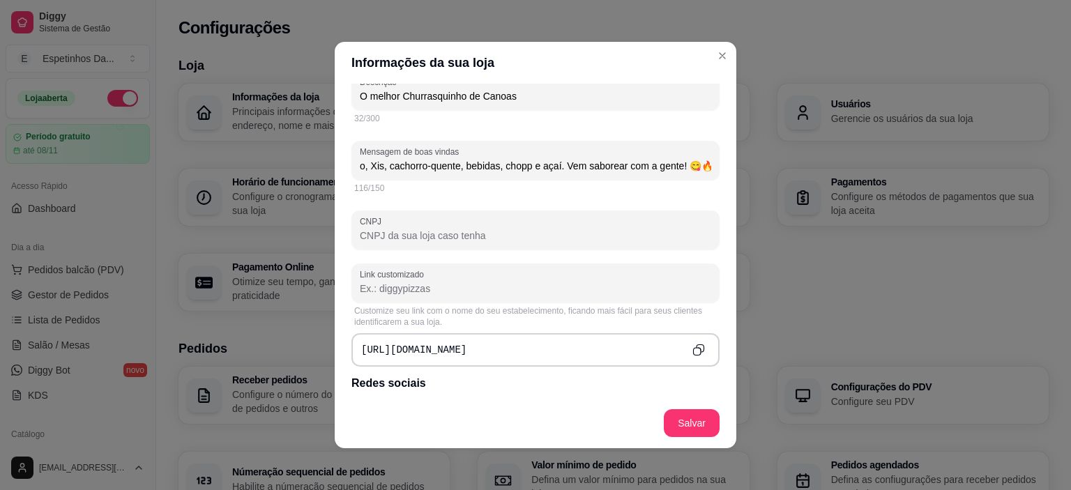
click at [406, 293] on input "Link customizado" at bounding box center [535, 289] width 351 height 14
drag, startPoint x: 377, startPoint y: 289, endPoint x: 434, endPoint y: 294, distance: 57.4
click at [428, 294] on input "Link customizado" at bounding box center [535, 289] width 351 height 14
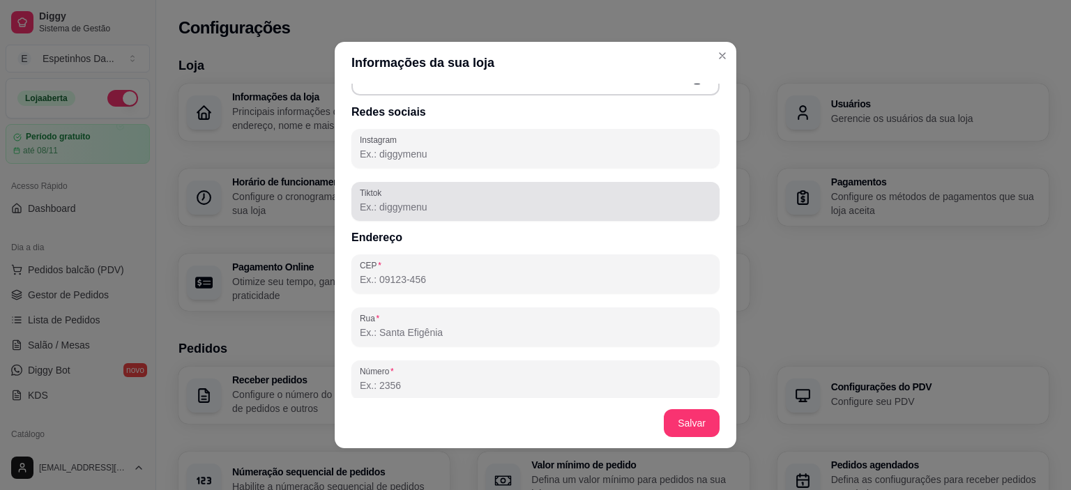
scroll to position [542, 0]
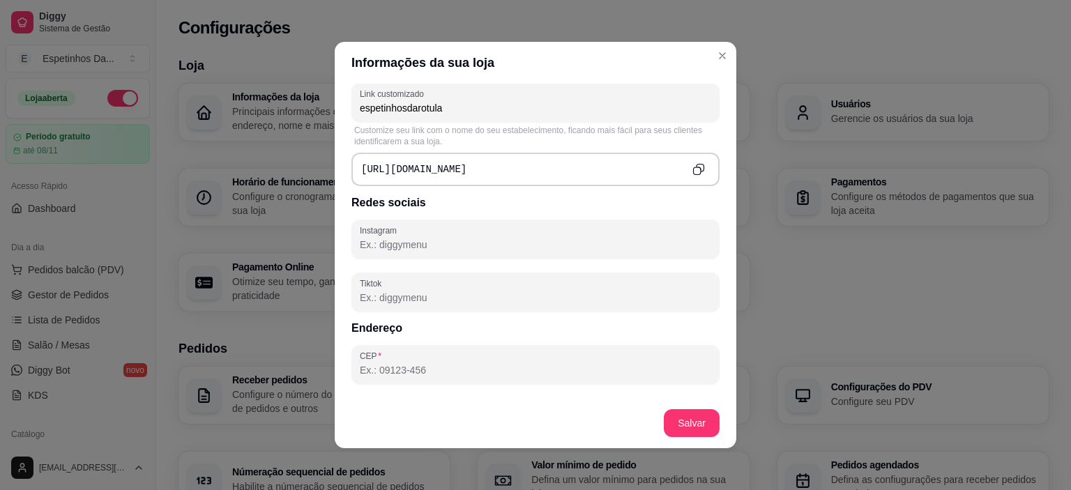
type input "espetinhosdarotula"
click at [386, 241] on input "Instagram" at bounding box center [535, 245] width 351 height 14
paste input "[URL][DOMAIN_NAME]"
drag, startPoint x: 393, startPoint y: 241, endPoint x: 333, endPoint y: 241, distance: 60.0
click at [360, 241] on input "[URL][DOMAIN_NAME]" at bounding box center [535, 245] width 351 height 14
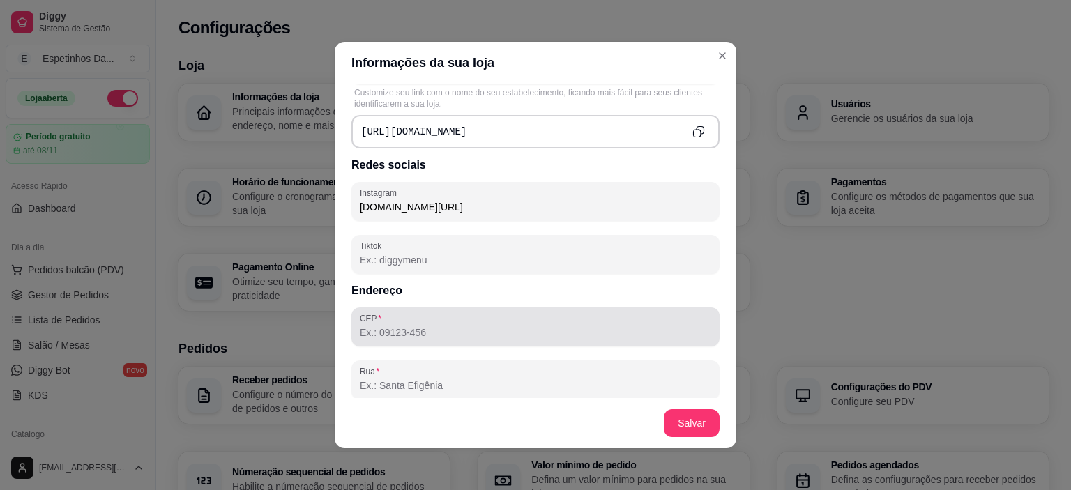
scroll to position [669, 0]
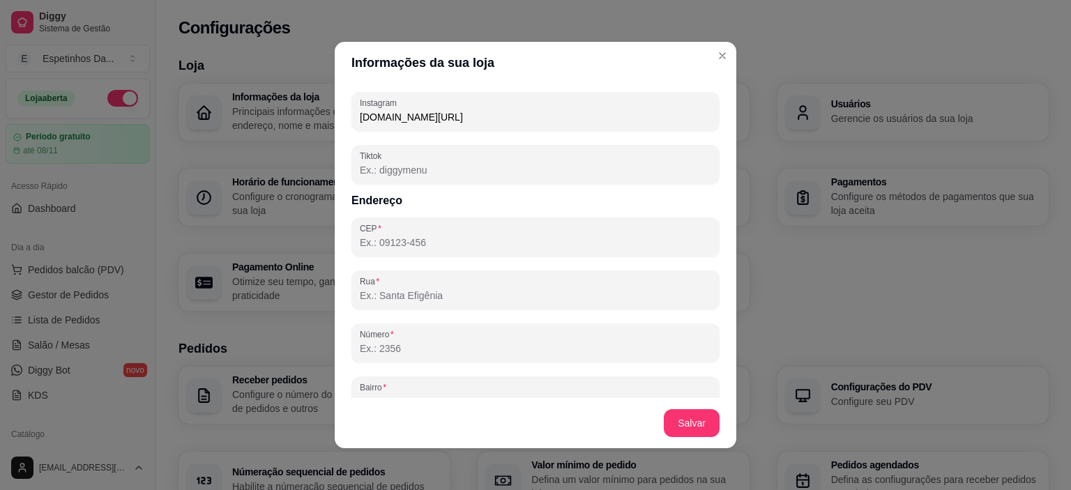
type input "[DOMAIN_NAME][URL]"
click at [396, 241] on input "CEP" at bounding box center [535, 243] width 351 height 14
paste input "92032-420"
type input "92032-420"
type input "[GEOGRAPHIC_DATA]"
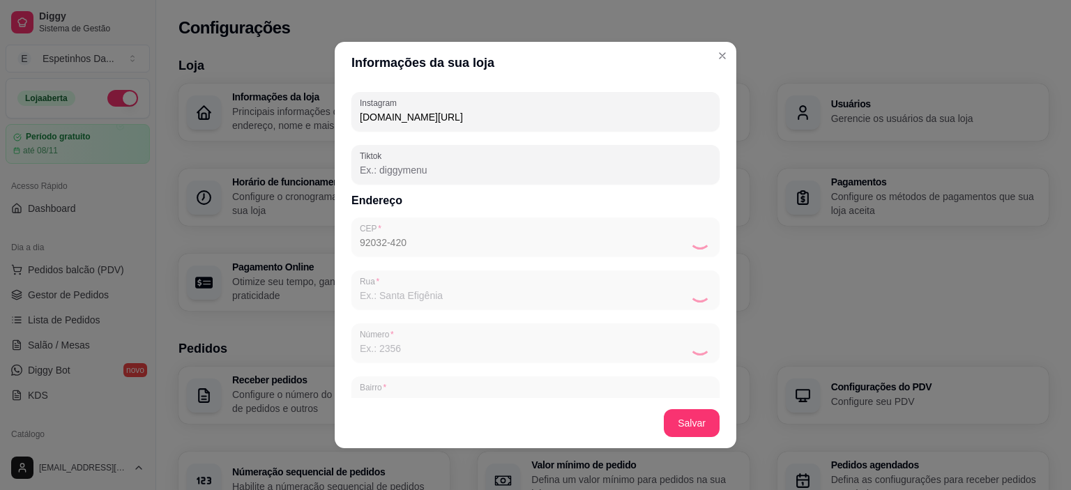
type input "Igara"
type input "Canoas"
type input "RS"
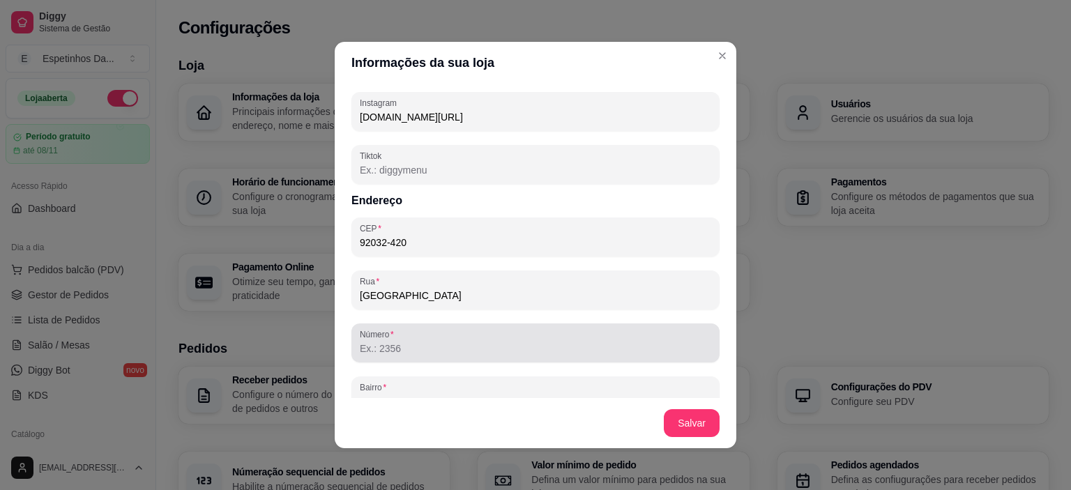
click at [410, 351] on input "Número" at bounding box center [535, 349] width 351 height 14
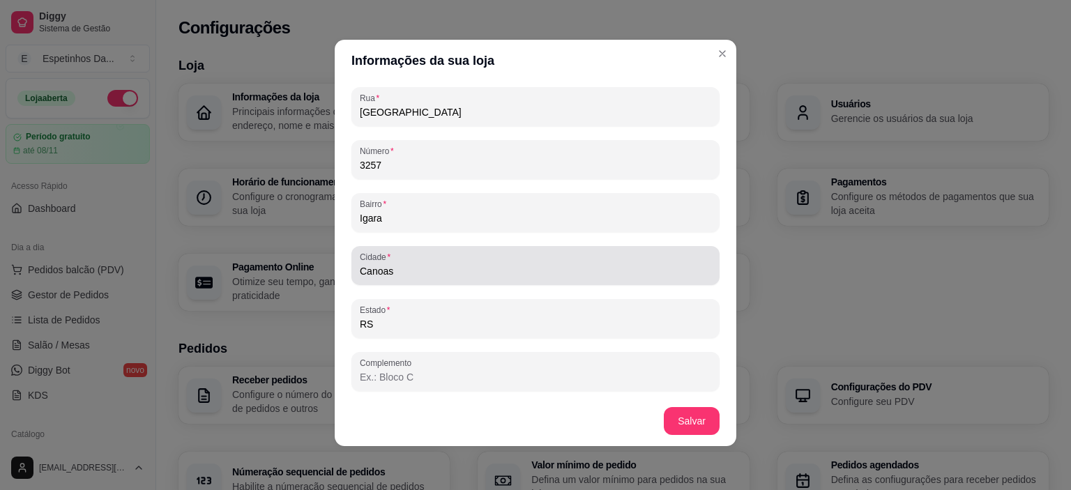
scroll to position [3, 0]
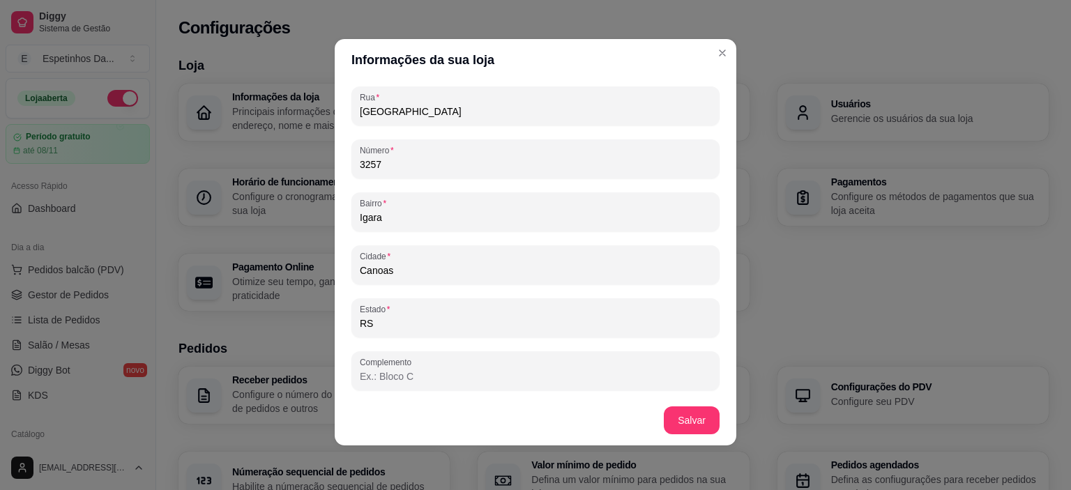
type input "3257"
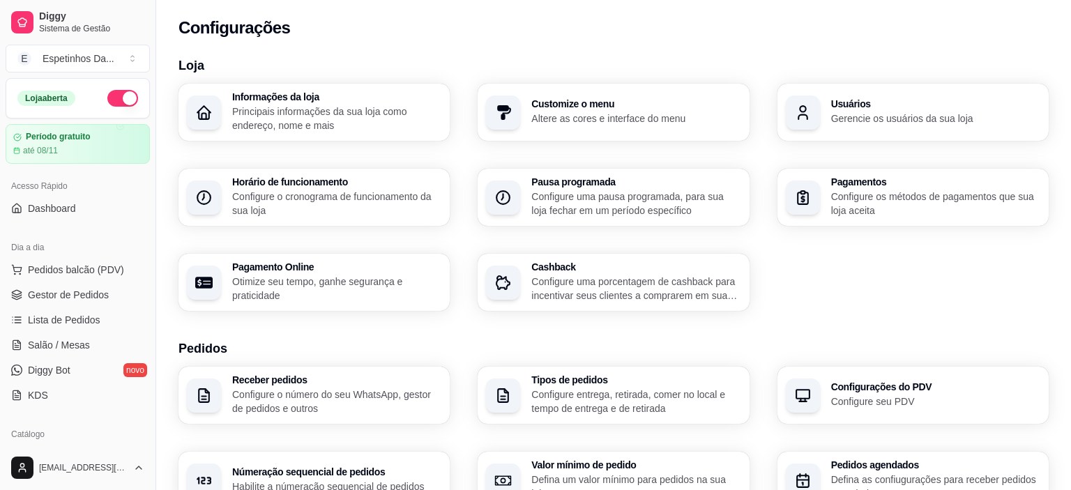
click at [761, 57] on h3 "Loja" at bounding box center [613, 66] width 870 height 20
click at [332, 202] on p "Configure o cronograma de funcionamento da sua loja" at bounding box center [336, 203] width 203 height 27
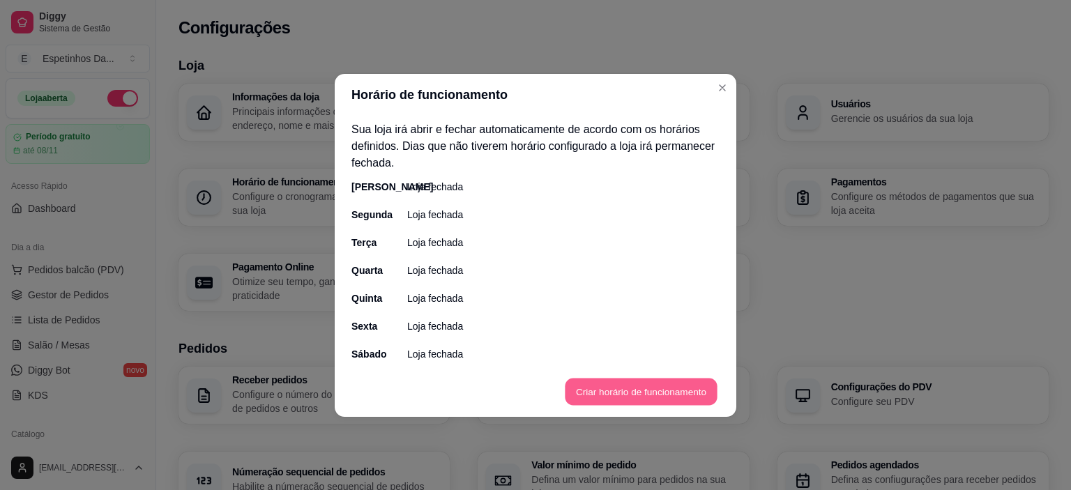
click at [596, 395] on button "Criar horário de funcionamento" at bounding box center [641, 391] width 152 height 27
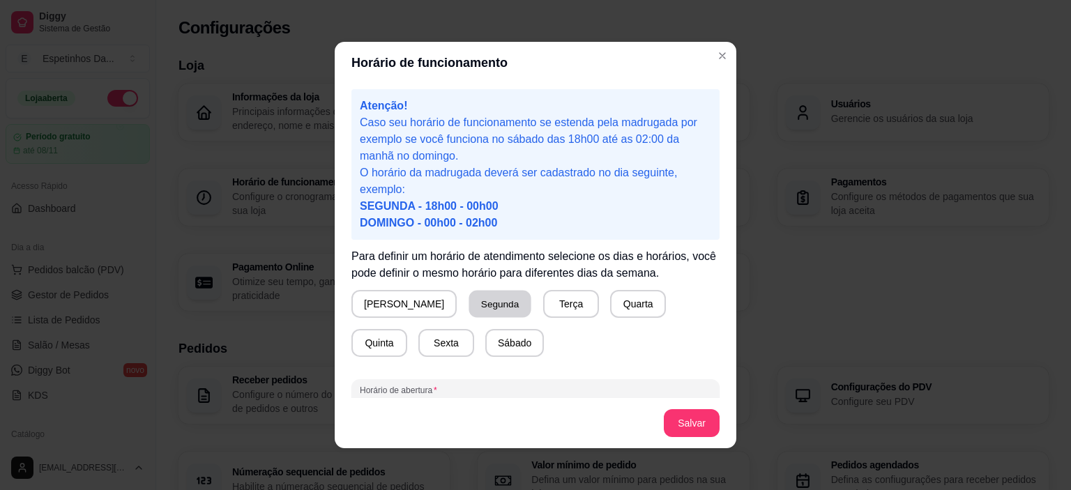
click at [469, 307] on button "Segunda" at bounding box center [500, 304] width 62 height 27
click at [541, 311] on button "Terça" at bounding box center [568, 304] width 54 height 27
click at [608, 305] on button "Quarta" at bounding box center [635, 304] width 54 height 27
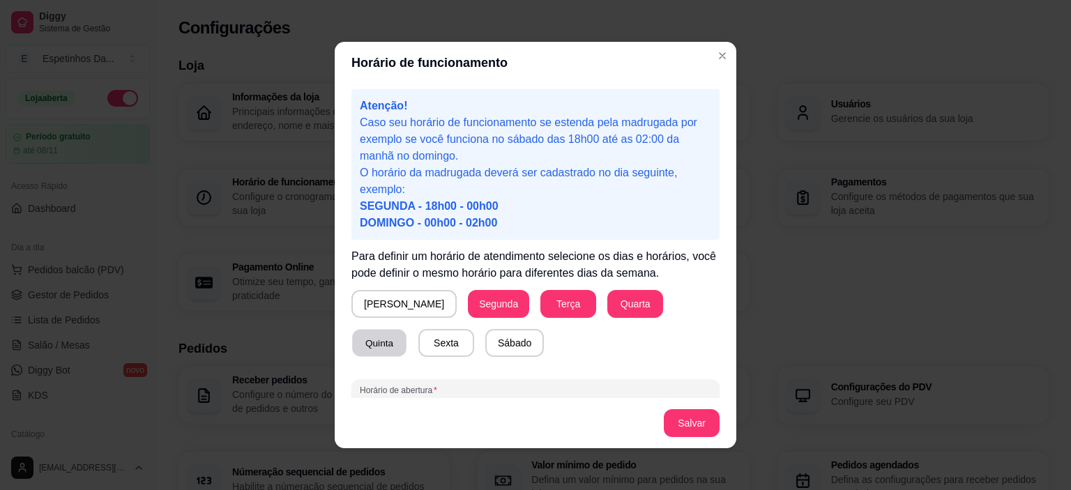
click at [406, 330] on button "Quinta" at bounding box center [379, 343] width 54 height 27
click at [418, 342] on button "Sexta" at bounding box center [446, 343] width 56 height 28
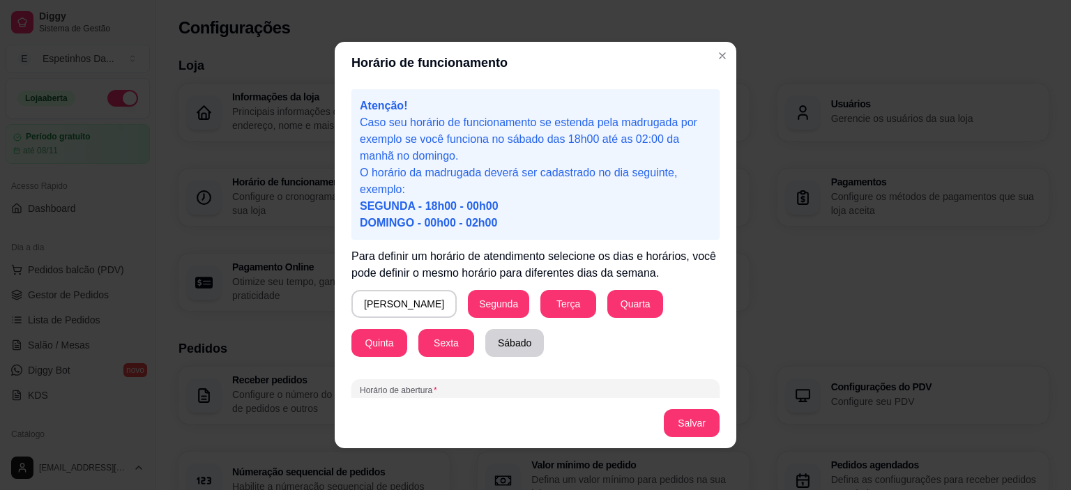
click at [485, 343] on button "Sábado" at bounding box center [514, 343] width 59 height 28
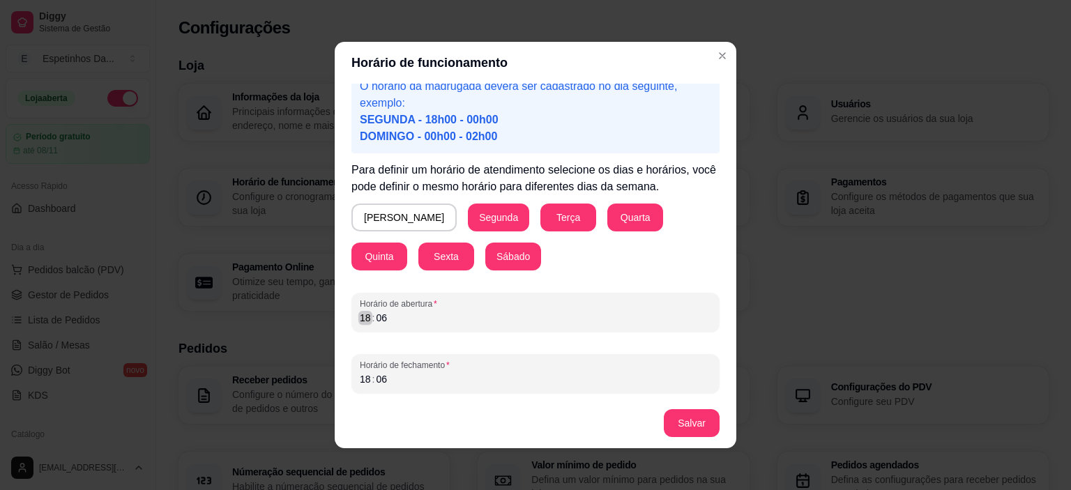
click at [372, 319] on div ":" at bounding box center [374, 318] width 6 height 14
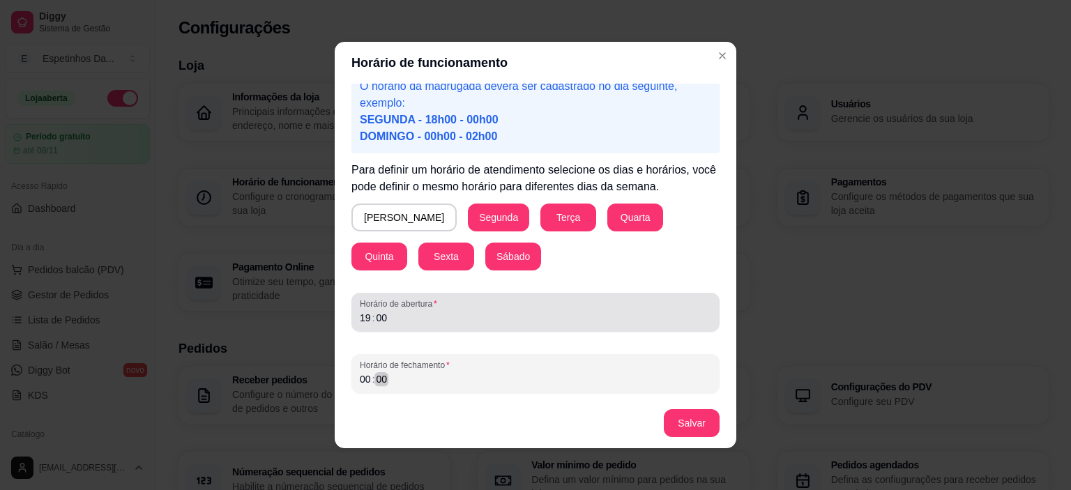
scroll to position [3, 0]
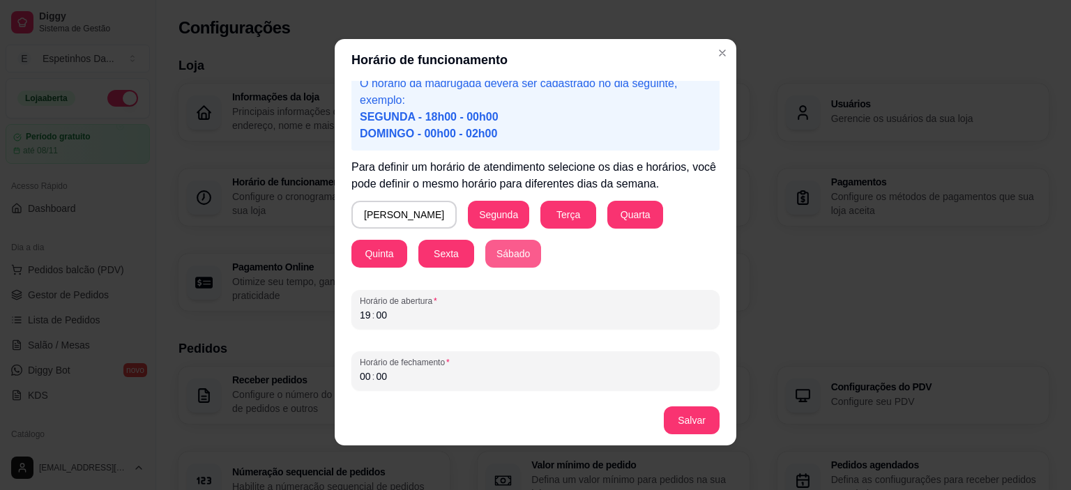
click at [485, 252] on button "Sábado" at bounding box center [513, 254] width 56 height 28
click at [486, 252] on button "Sábado" at bounding box center [514, 254] width 57 height 27
click at [699, 423] on button "Salvar" at bounding box center [691, 420] width 54 height 27
click at [370, 379] on div "00" at bounding box center [365, 377] width 14 height 14
click at [692, 418] on button "Salvar" at bounding box center [691, 420] width 54 height 27
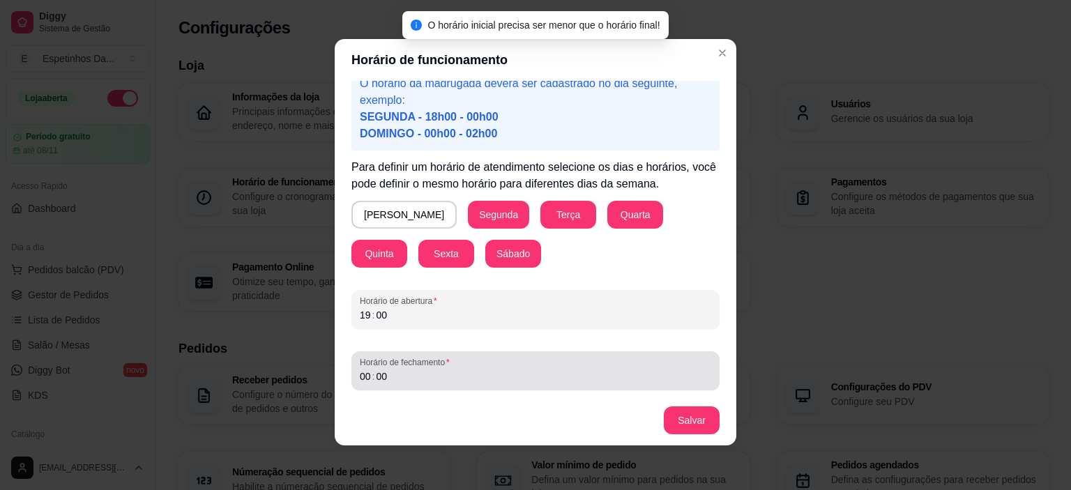
click at [388, 385] on div "Horário de fechamento 00 : 00" at bounding box center [535, 370] width 368 height 39
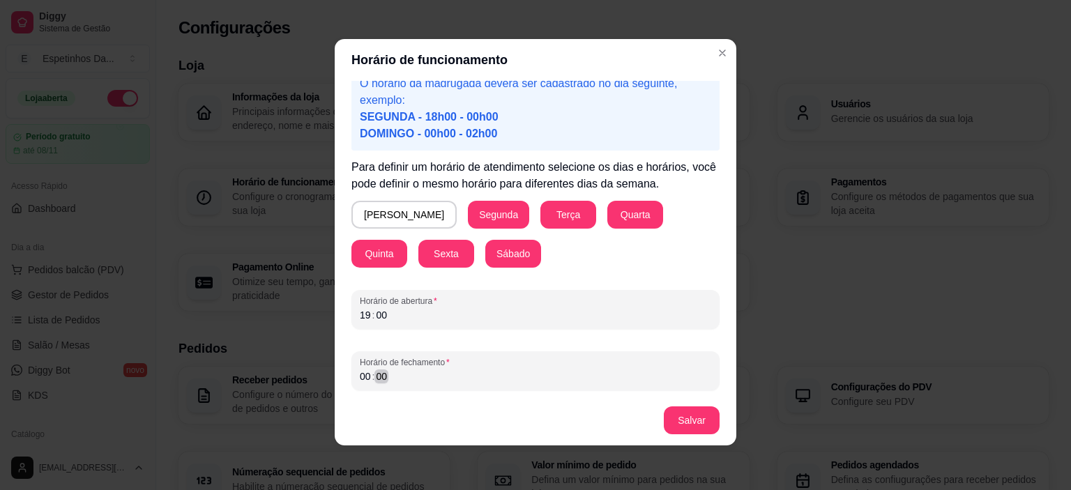
click at [381, 374] on div "00" at bounding box center [381, 377] width 14 height 14
click at [690, 423] on button "Salvar" at bounding box center [691, 420] width 54 height 27
click at [383, 383] on div "00" at bounding box center [381, 377] width 14 height 14
click at [704, 419] on button "Salvar" at bounding box center [691, 420] width 54 height 27
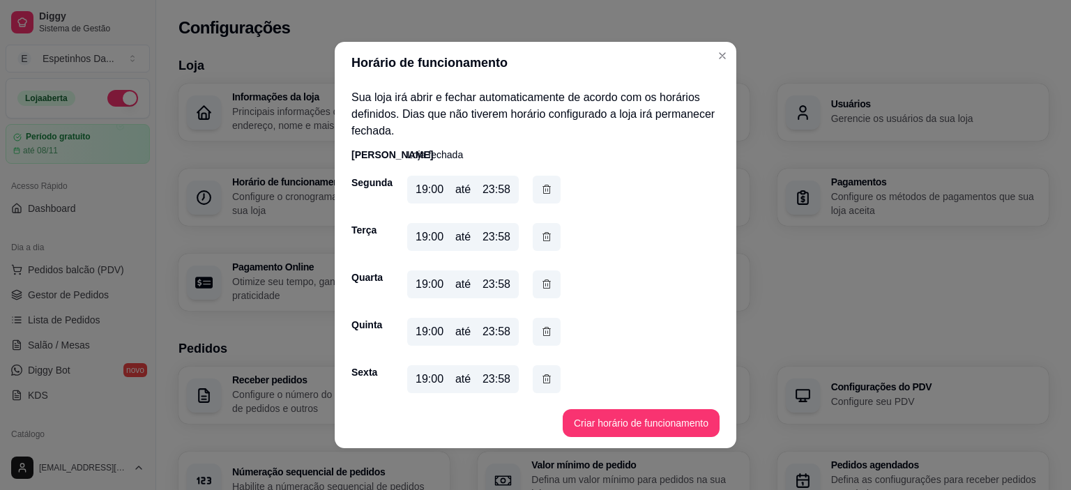
scroll to position [53, 0]
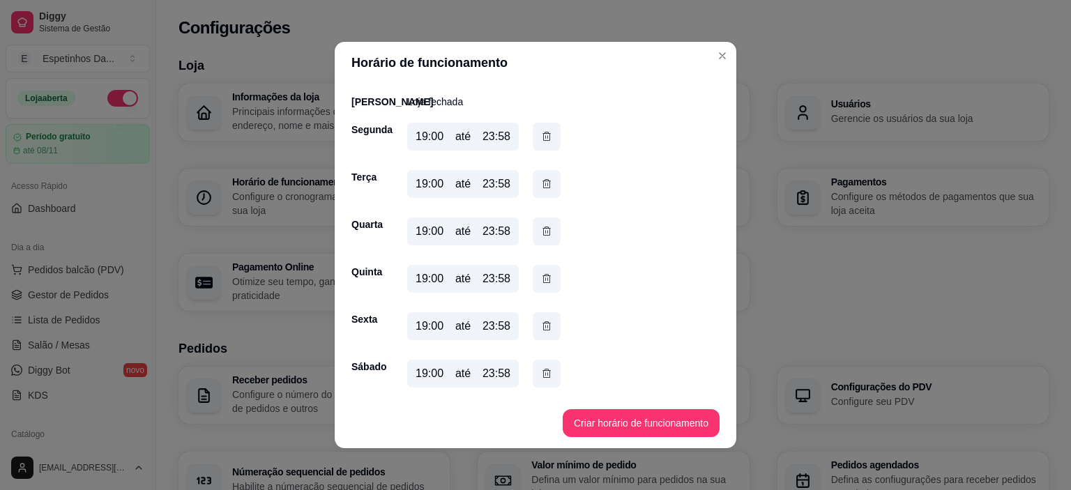
click at [497, 374] on div "23:58" at bounding box center [496, 373] width 28 height 17
click at [495, 376] on div "23:58" at bounding box center [496, 373] width 28 height 17
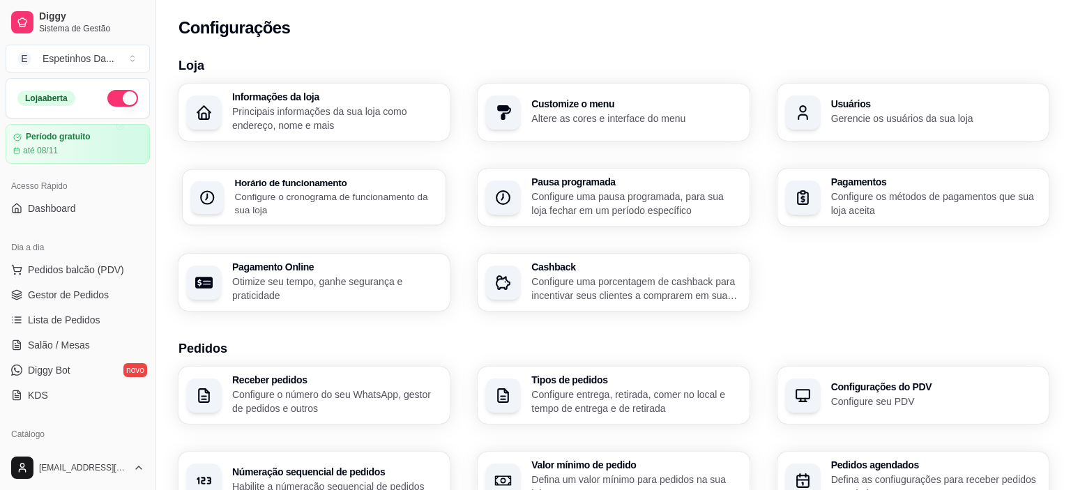
click at [264, 194] on p "Configure o cronograma de funcionamento da sua loja" at bounding box center [336, 203] width 203 height 27
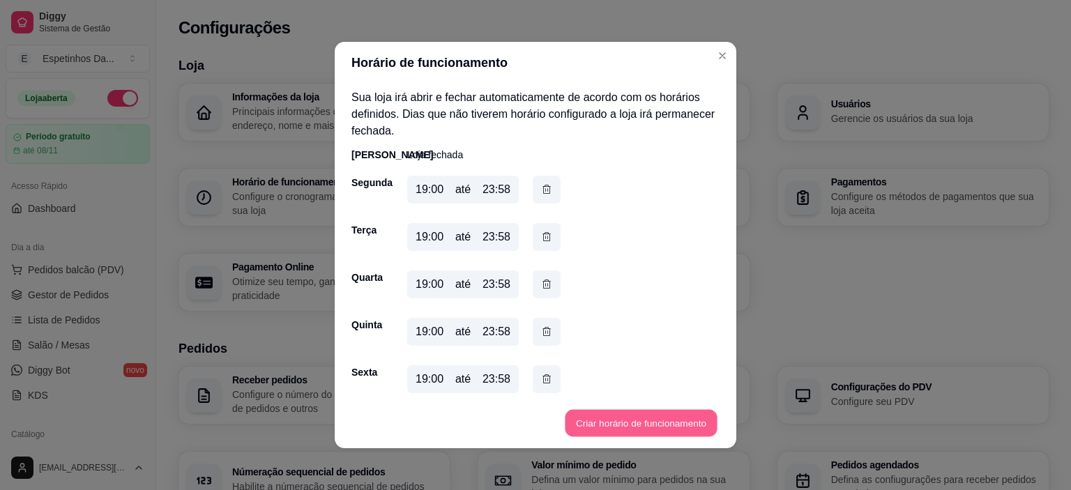
click at [647, 428] on button "Criar horário de funcionamento" at bounding box center [641, 423] width 152 height 27
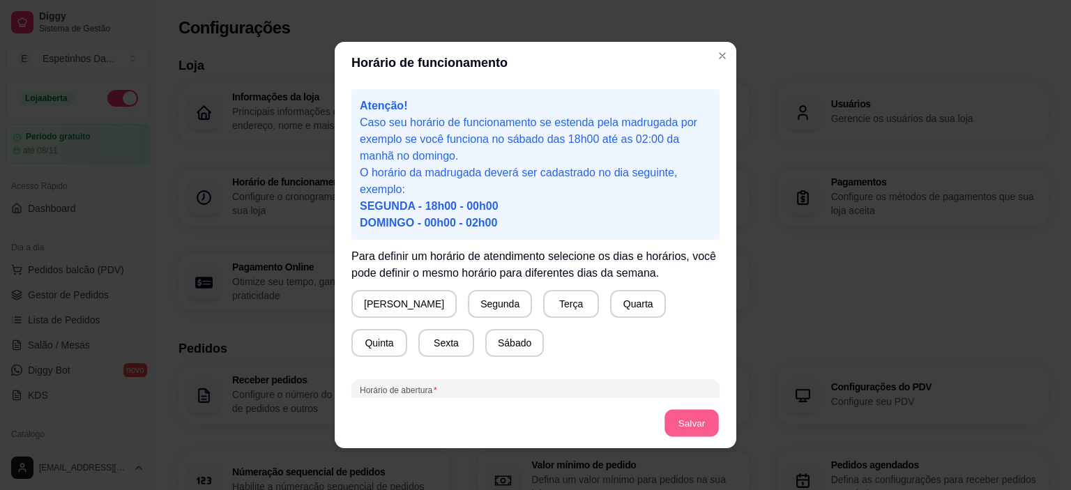
click at [703, 430] on button "Salvar" at bounding box center [691, 423] width 54 height 27
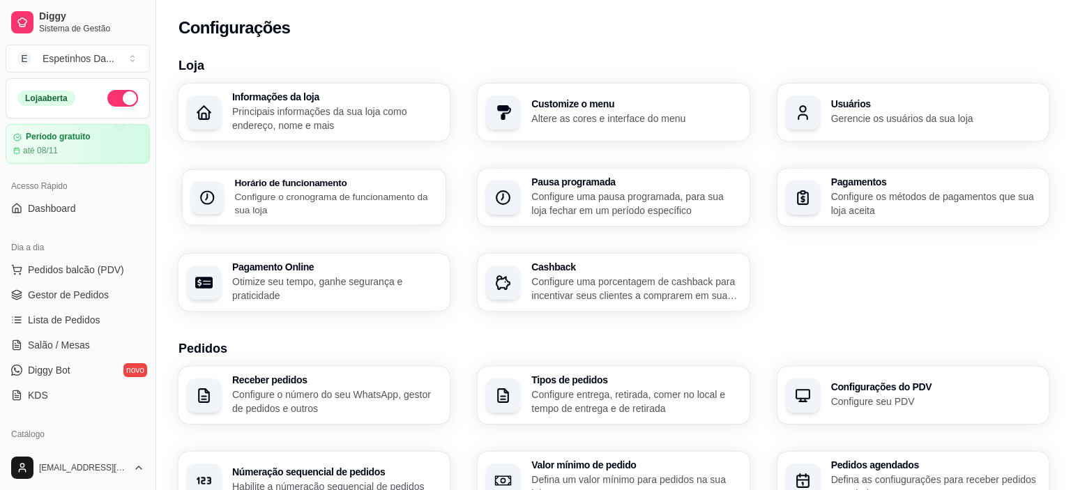
click at [343, 204] on p "Configure o cronograma de funcionamento da sua loja" at bounding box center [336, 203] width 203 height 27
click at [338, 277] on p "Otimize seu tempo, ganhe segurança e praticidade" at bounding box center [336, 288] width 203 height 27
select select "4.98"
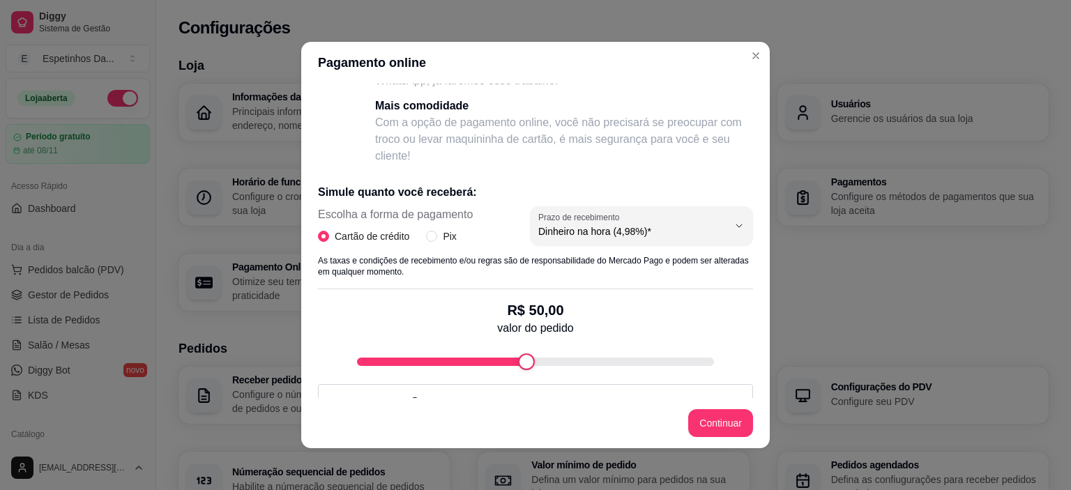
scroll to position [179, 0]
click at [435, 232] on input "Pix" at bounding box center [431, 235] width 11 height 11
radio input "true"
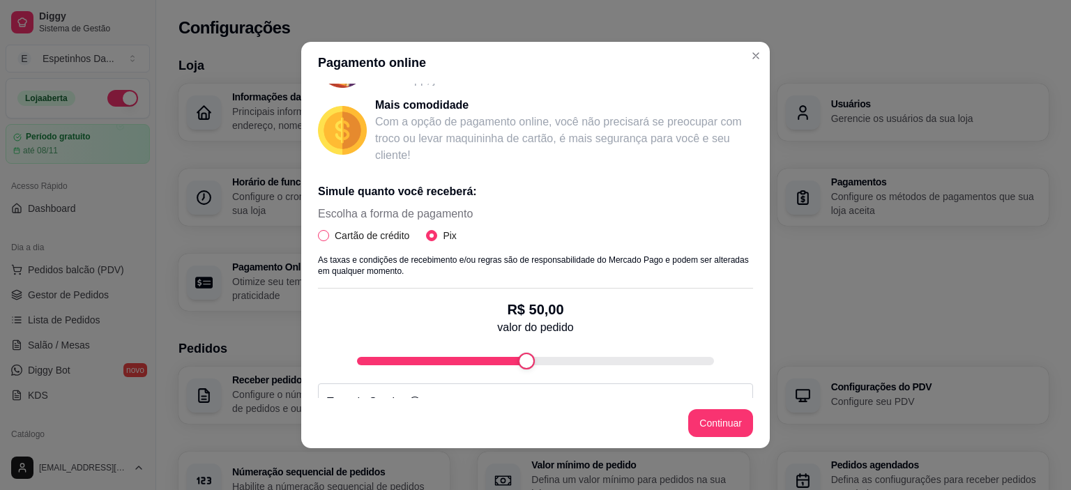
click at [324, 231] on input "Cartão de crédito" at bounding box center [323, 235] width 11 height 11
radio input "true"
radio input "false"
select select "4.98"
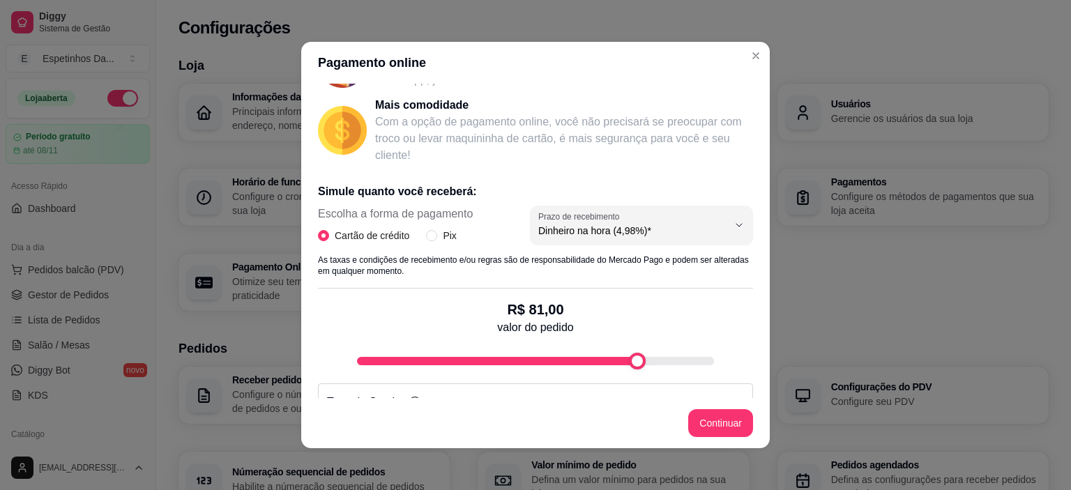
type input "100"
click at [817, 361] on div "Pagamento online Receba na hora em sua conta do Mercado Pago! Agora você poderá…" at bounding box center [535, 245] width 1071 height 490
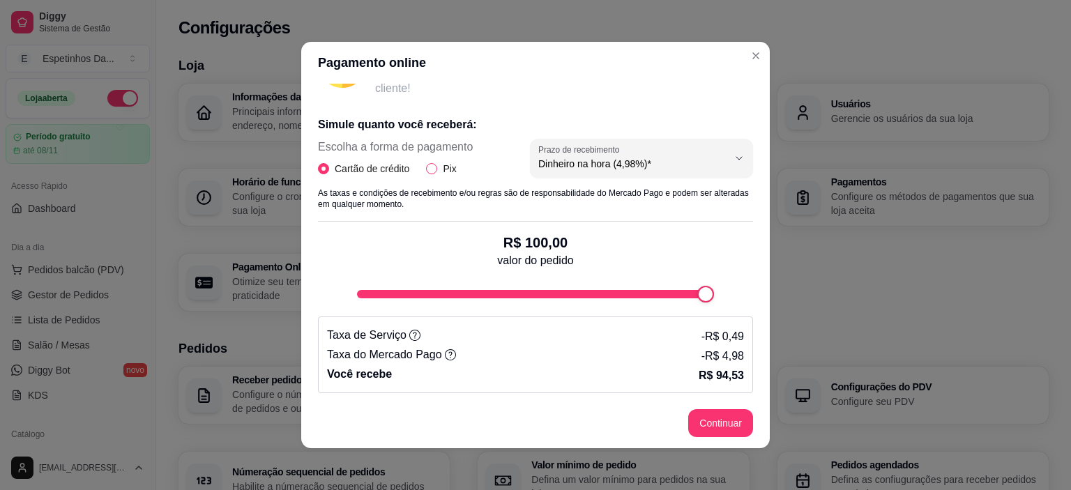
click at [434, 166] on input "Pix" at bounding box center [431, 168] width 11 height 11
radio input "true"
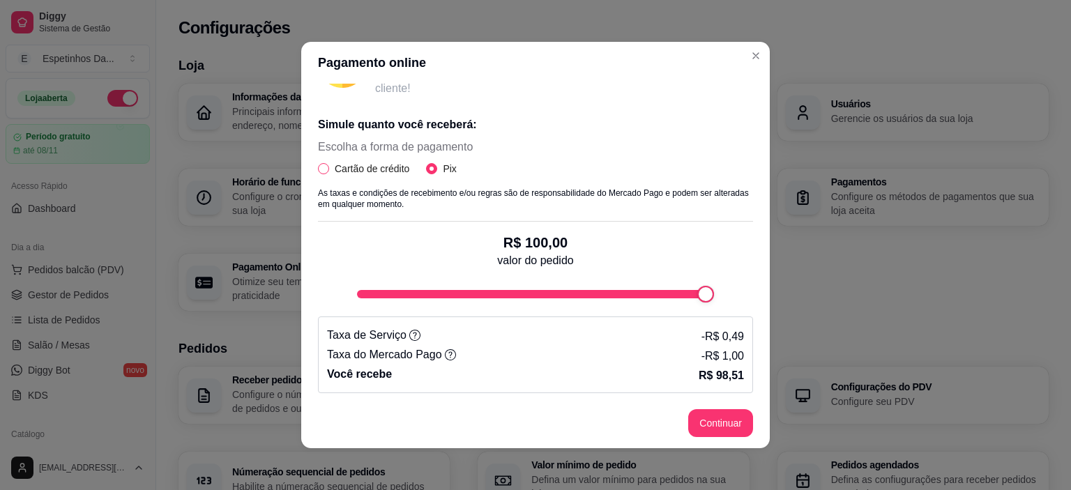
click at [322, 169] on input "Cartão de crédito" at bounding box center [323, 168] width 11 height 11
radio input "true"
radio input "false"
select select "4.98"
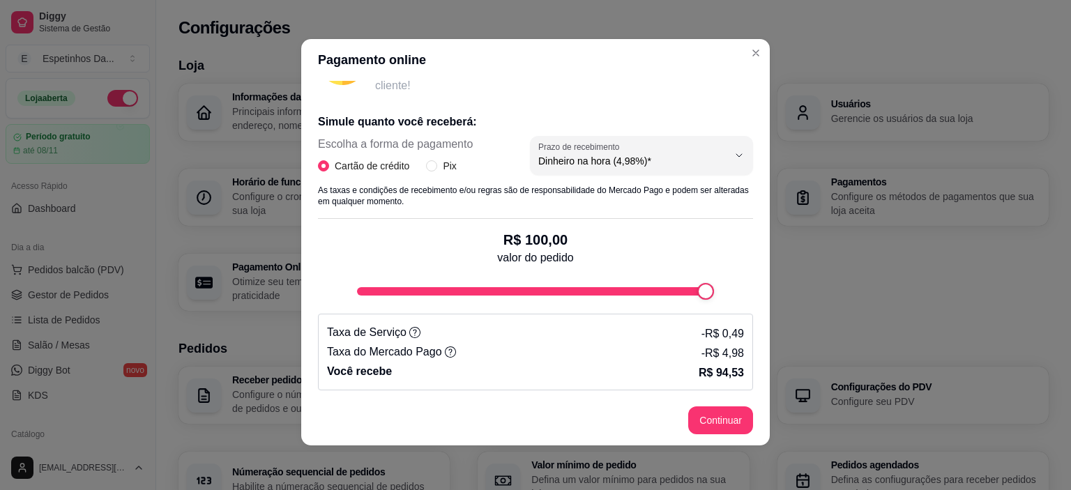
scroll to position [0, 0]
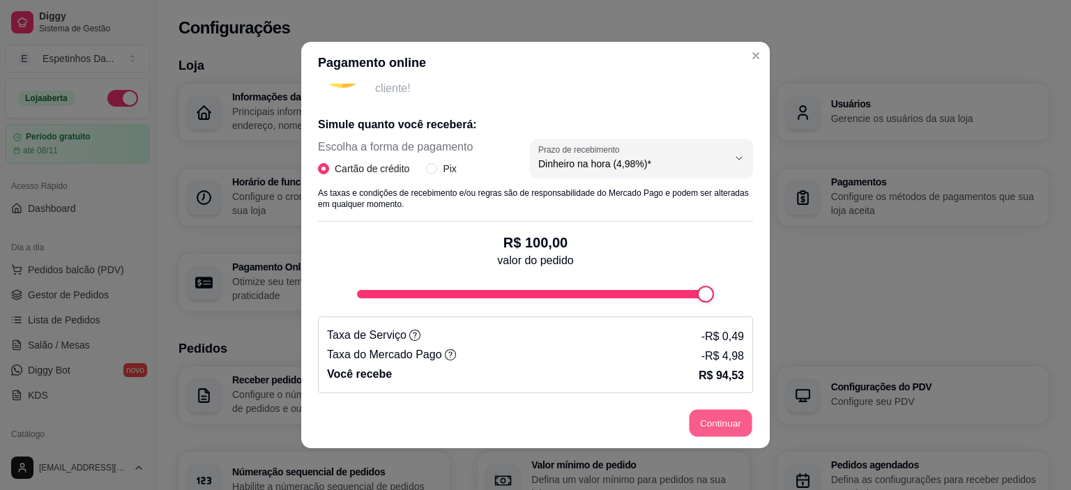
click at [721, 424] on button "Continuar" at bounding box center [721, 423] width 63 height 27
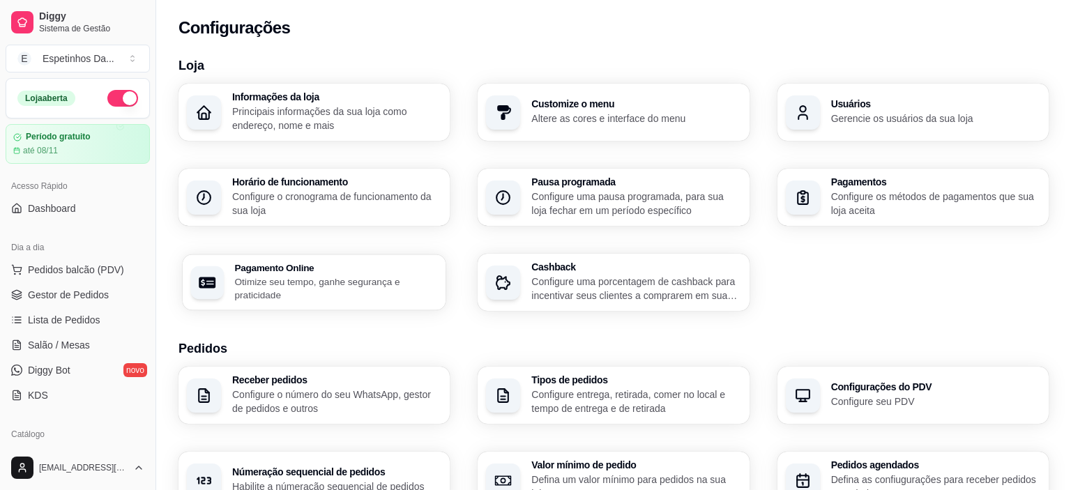
click at [299, 271] on h3 "Pagamento Online" at bounding box center [336, 268] width 203 height 10
select select "4.98"
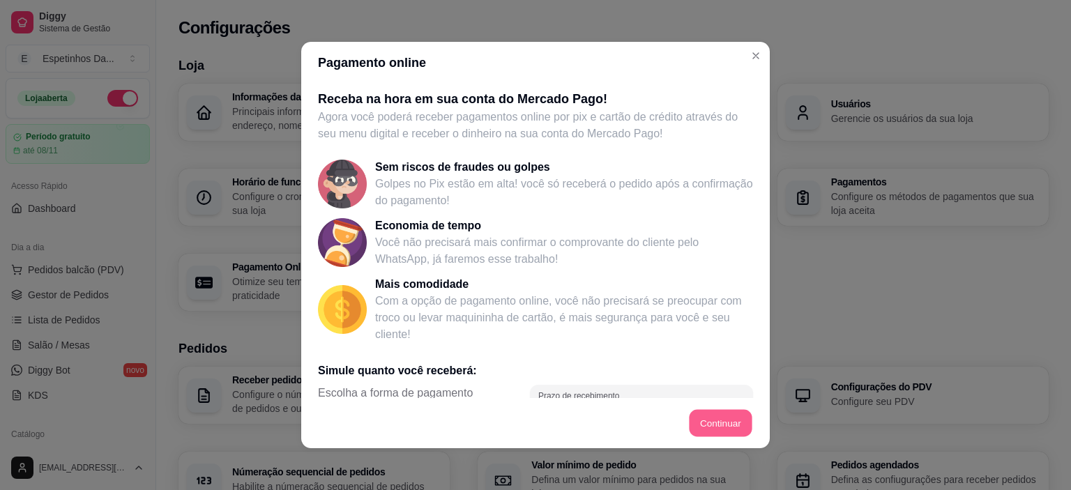
click at [729, 425] on button "Continuar" at bounding box center [721, 423] width 63 height 27
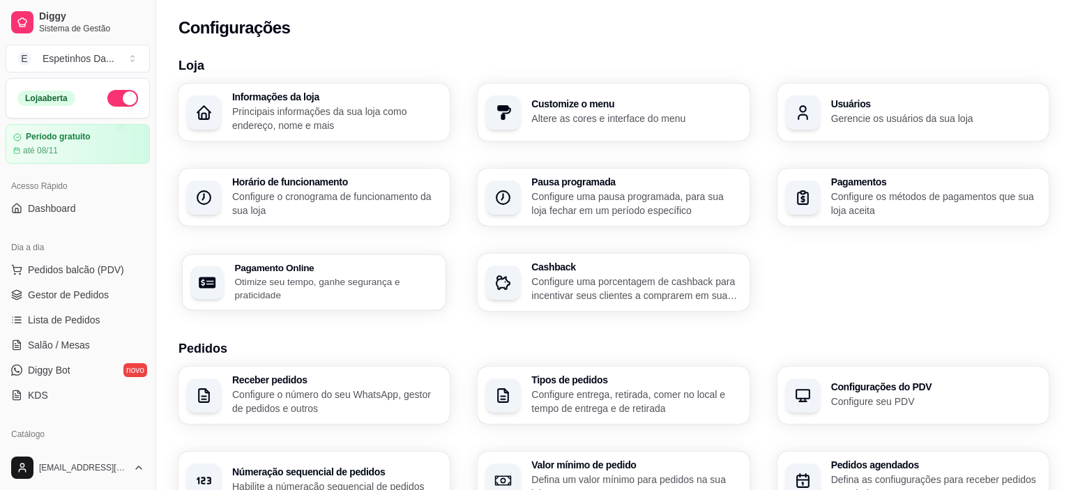
click at [287, 294] on p "Otimize seu tempo, ganhe segurança e praticidade" at bounding box center [336, 288] width 203 height 27
select select "4.98"
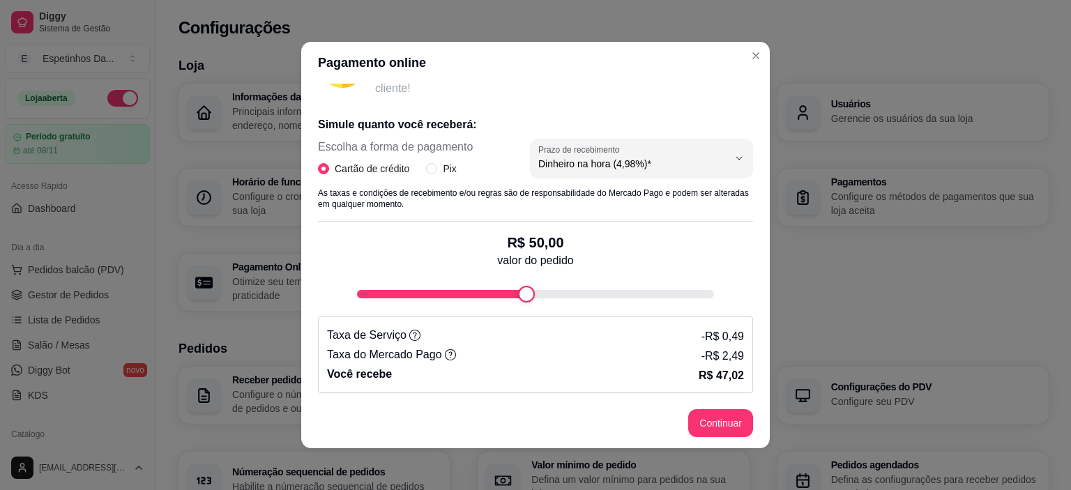
scroll to position [245, 0]
click at [442, 168] on span "Pix" at bounding box center [449, 169] width 24 height 15
click at [437, 168] on input "Pix" at bounding box center [431, 169] width 11 height 11
radio input "true"
radio input "false"
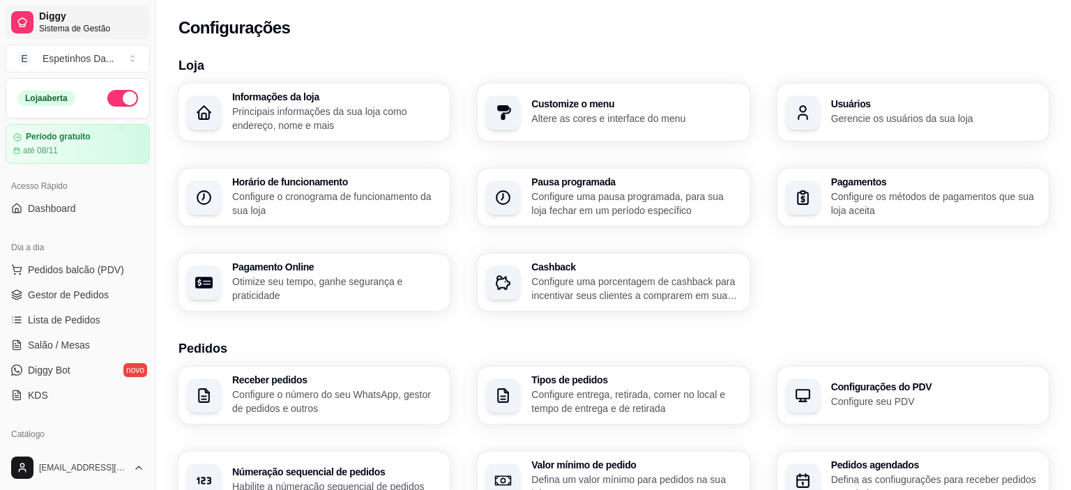
click at [35, 24] on link "Diggy Sistema de Gestão" at bounding box center [78, 22] width 144 height 33
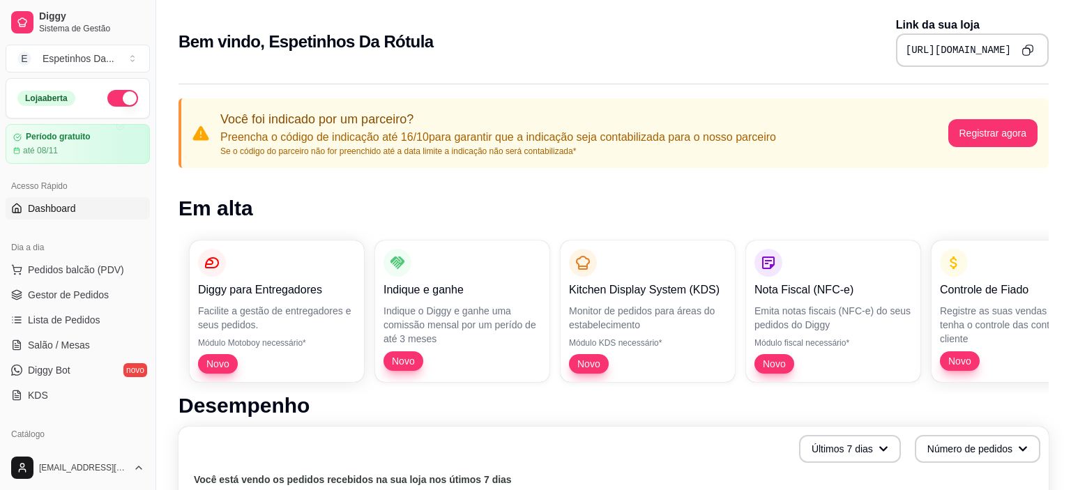
click at [1031, 49] on icon "Copy to clipboard" at bounding box center [1027, 50] width 12 height 12
